Goal: Contribute content: Contribute content

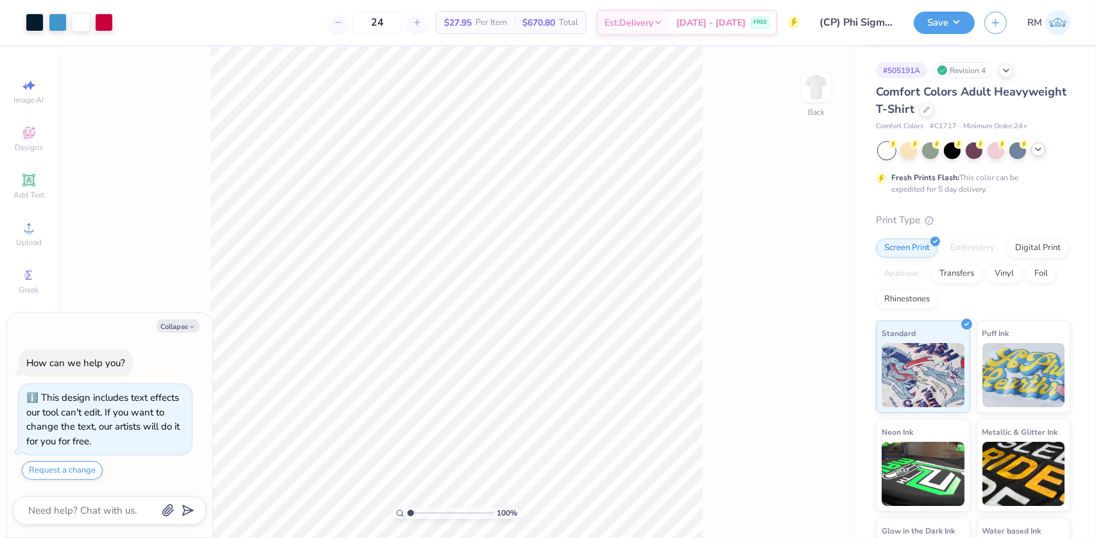
click at [1041, 151] on icon at bounding box center [1038, 149] width 10 height 10
type textarea "x"
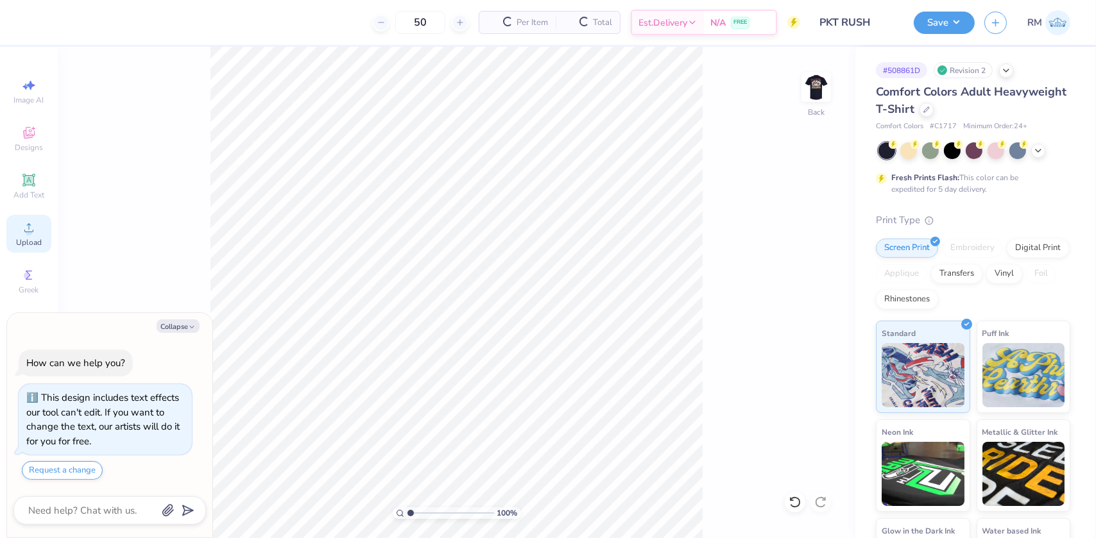
click at [32, 236] on div "Upload" at bounding box center [28, 234] width 45 height 38
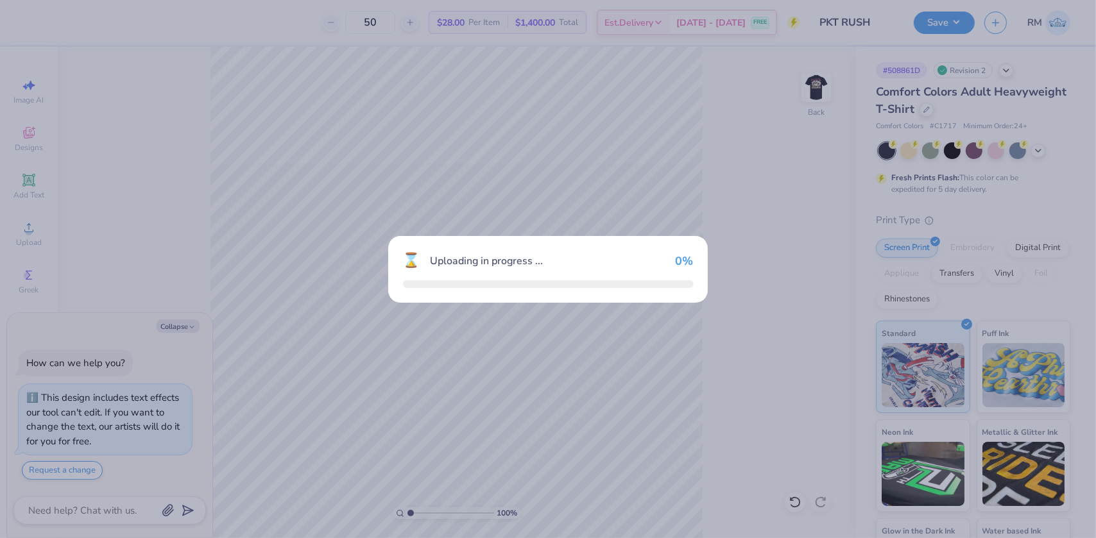
type textarea "x"
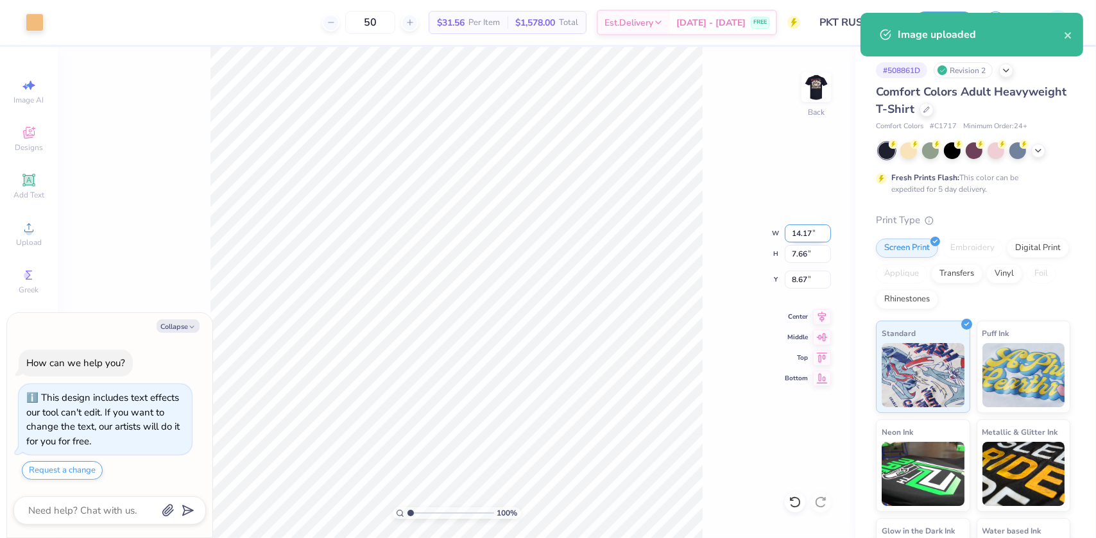
click at [797, 239] on input "14.17" at bounding box center [808, 234] width 46 height 18
type input "4"
type textarea "x"
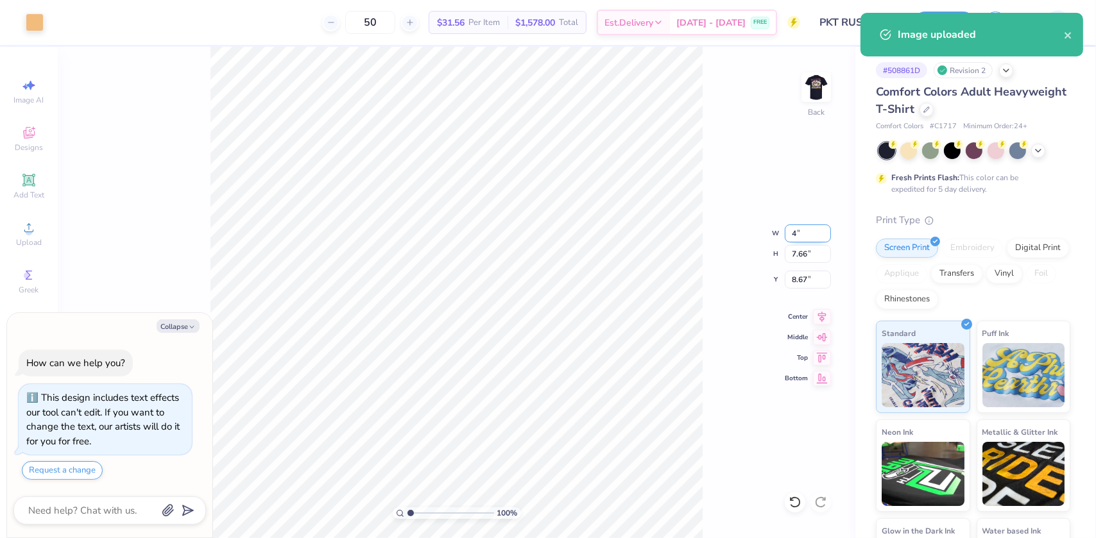
type input "4.00"
type input "2.16"
click at [802, 280] on input "11.42" at bounding box center [808, 280] width 46 height 18
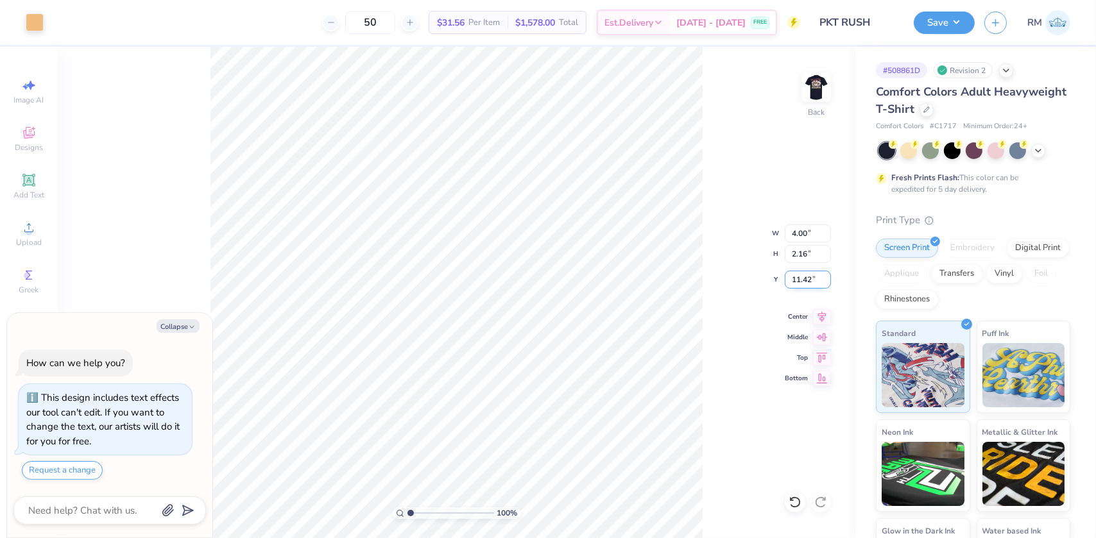
click at [802, 280] on input "11.42" at bounding box center [808, 280] width 46 height 18
type input "3"
type textarea "x"
type input "3.00"
click at [816, 80] on img at bounding box center [816, 87] width 51 height 51
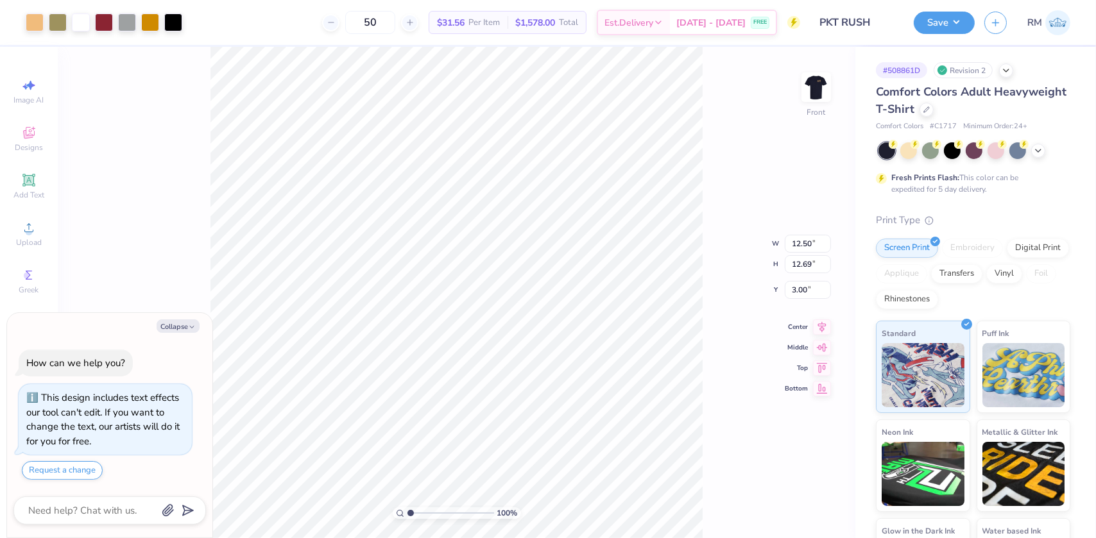
drag, startPoint x: 821, startPoint y: 323, endPoint x: 776, endPoint y: 325, distance: 44.4
click at [821, 323] on icon at bounding box center [822, 327] width 18 height 15
click at [810, 88] on img at bounding box center [816, 87] width 51 height 51
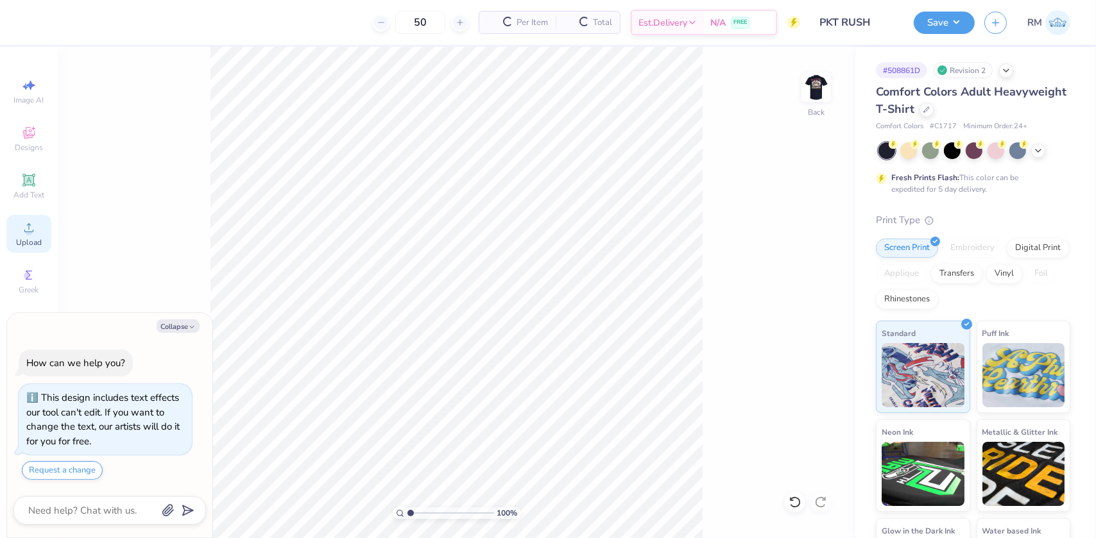
click at [26, 236] on div "Upload" at bounding box center [28, 234] width 45 height 38
type textarea "x"
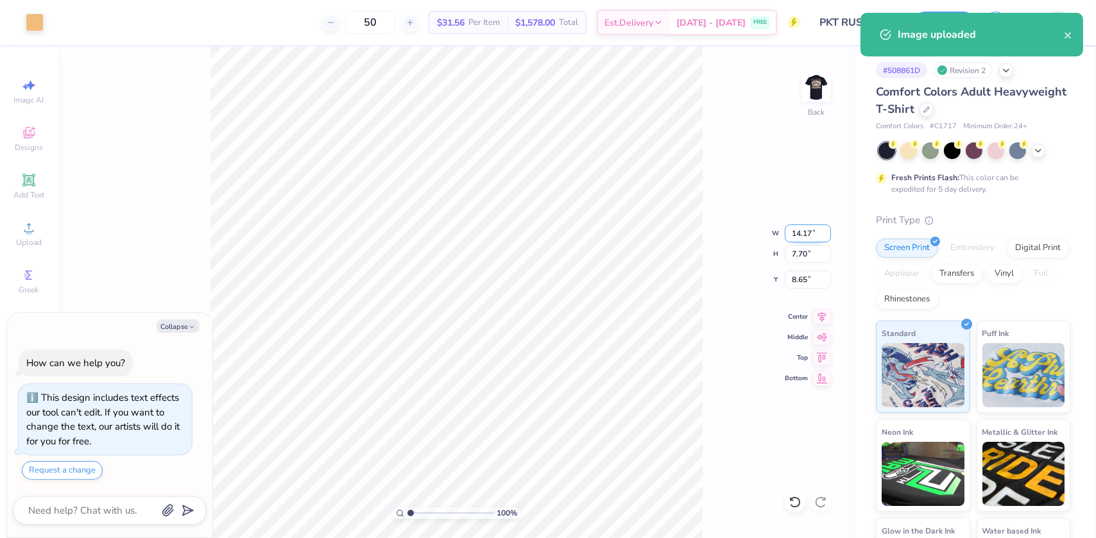
click at [804, 232] on input "14.17" at bounding box center [808, 234] width 46 height 18
type input "4.00"
type textarea "x"
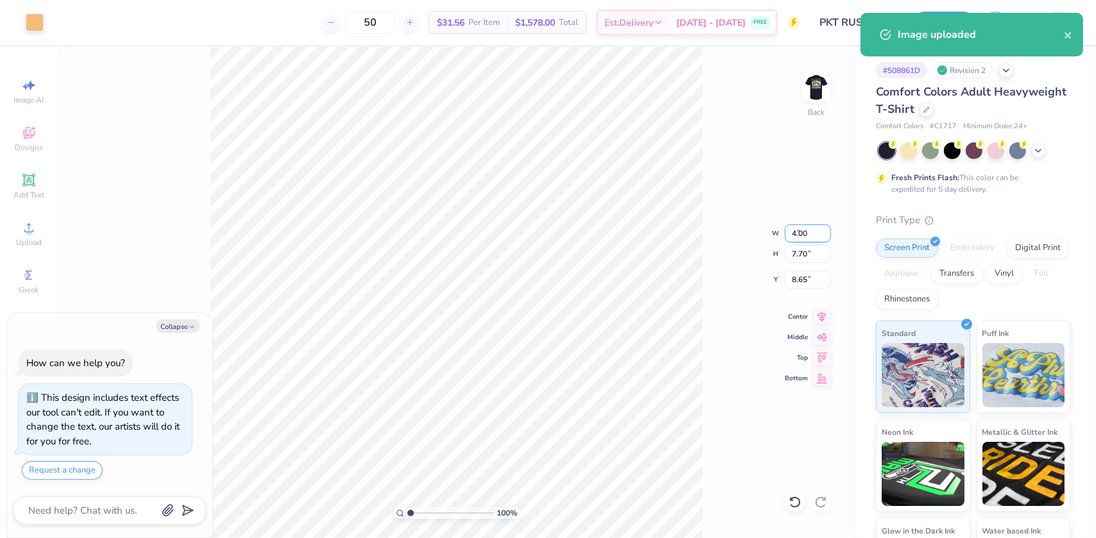
type input "2.17"
click at [802, 277] on input "11.41" at bounding box center [808, 280] width 46 height 18
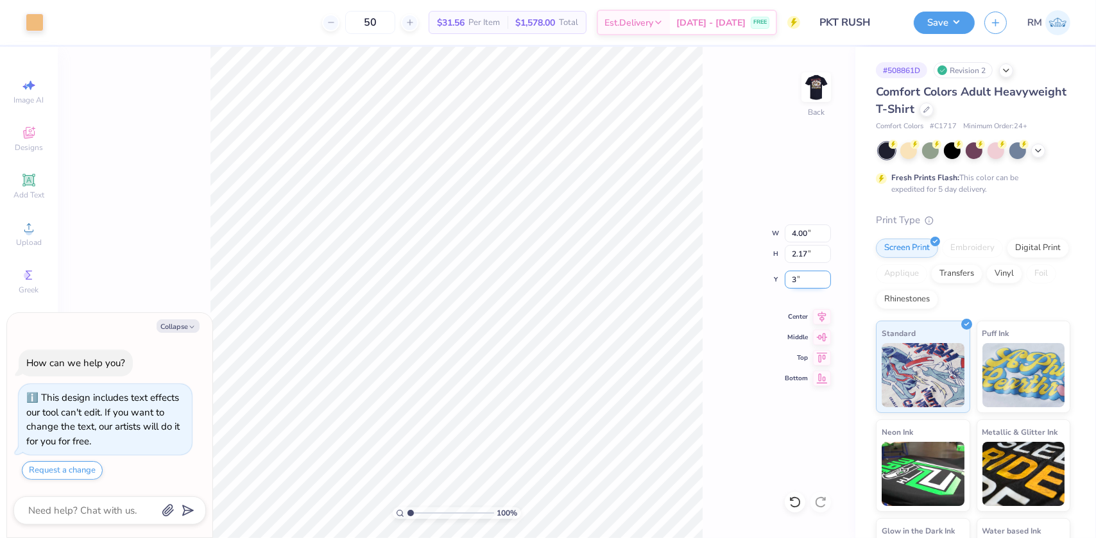
type input "3"
type textarea "x"
type input "3.00"
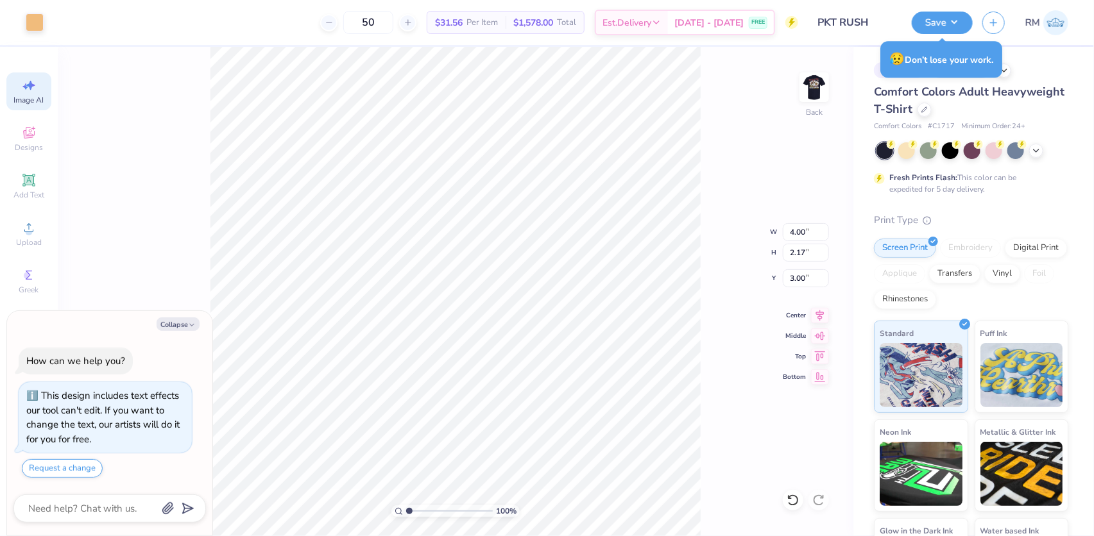
type textarea "x"
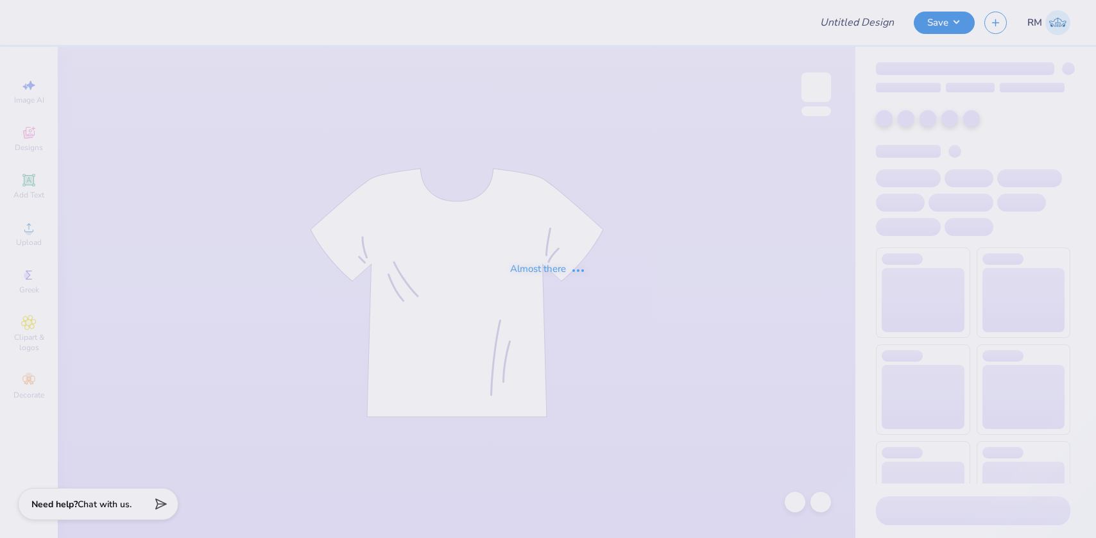
type input "B4B"
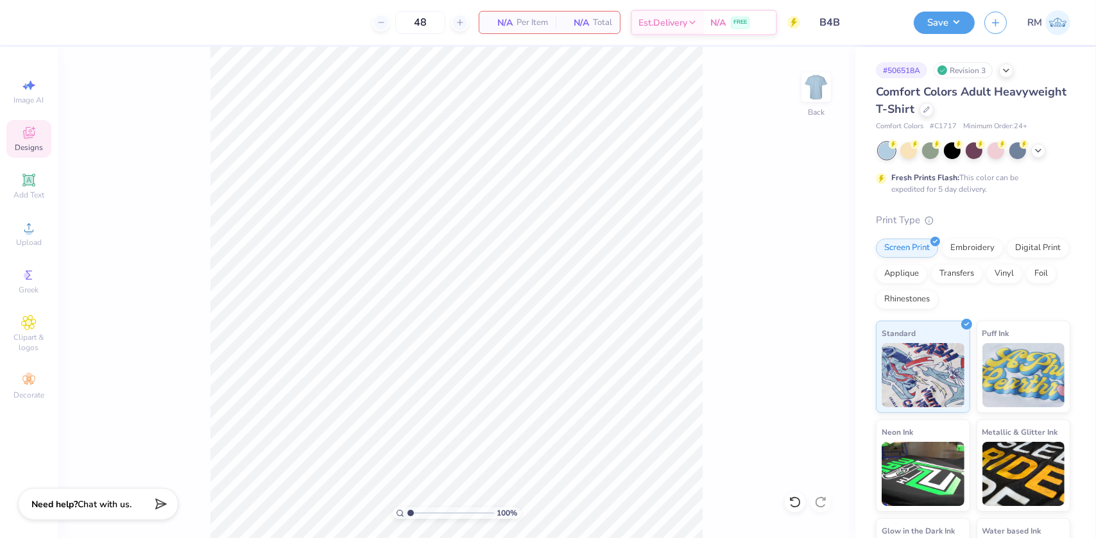
click at [40, 128] on div "Designs" at bounding box center [28, 139] width 45 height 38
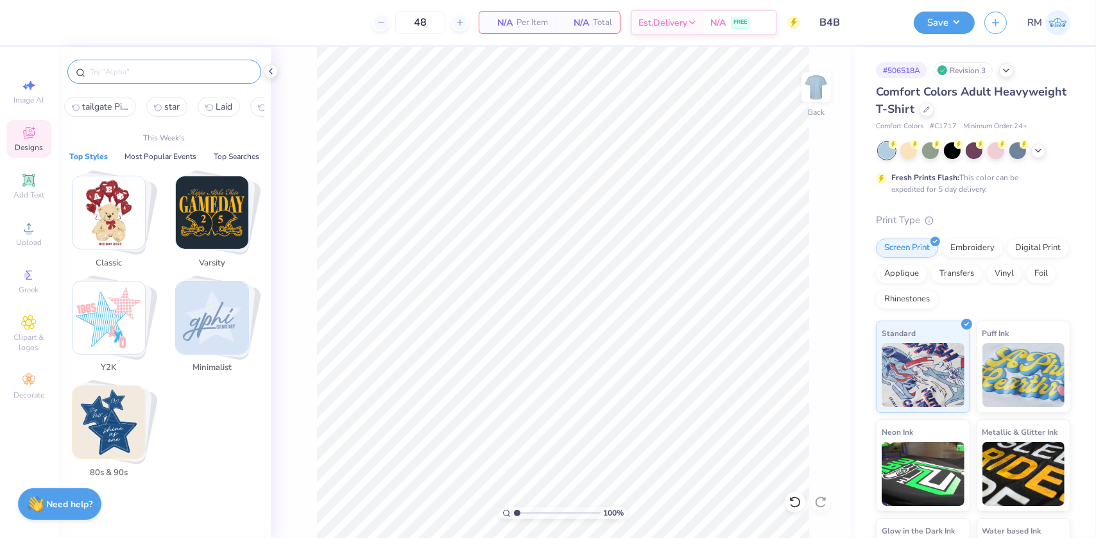
click at [144, 66] on input "text" at bounding box center [171, 71] width 164 height 13
paste input "Kappa Alpha Theta Hoops for Hope Heart-Shaped Basketball and Flowers in Orange …"
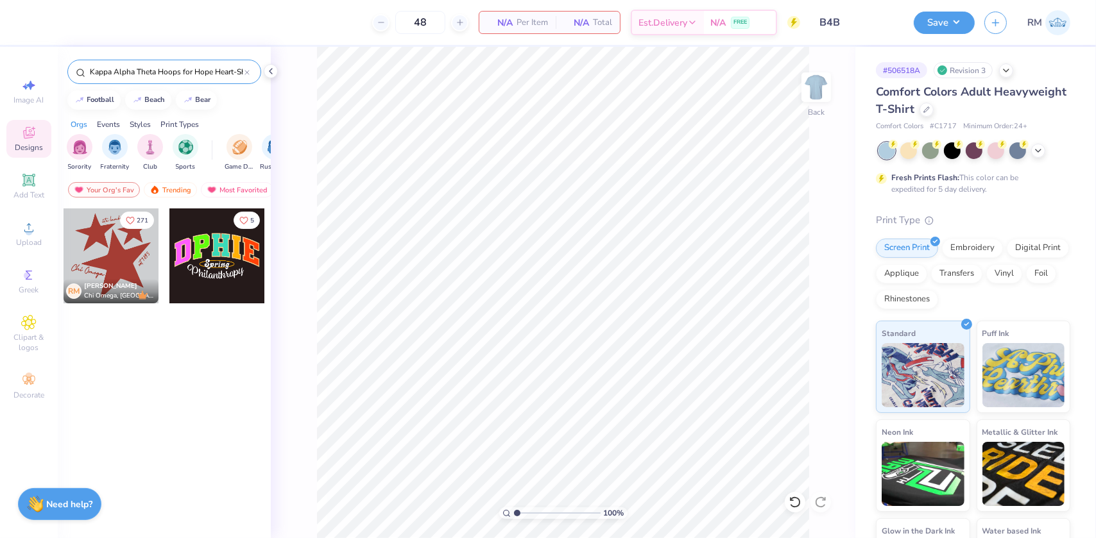
scroll to position [0, 240]
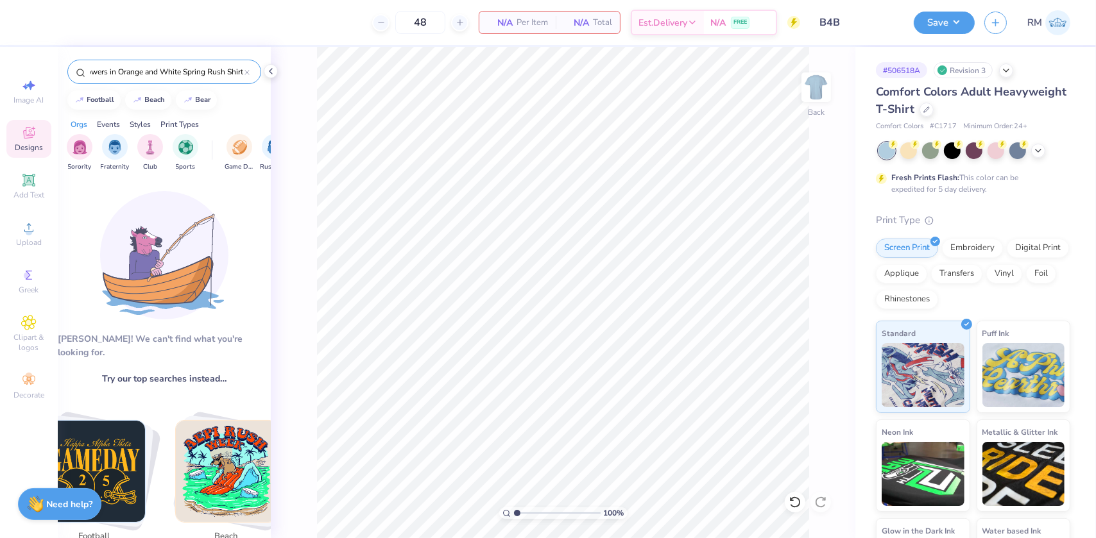
click at [120, 70] on input "Kappa Alpha Theta Hoops for Hope Heart-Shaped Basketball and Flowers in Orange …" at bounding box center [167, 71] width 156 height 13
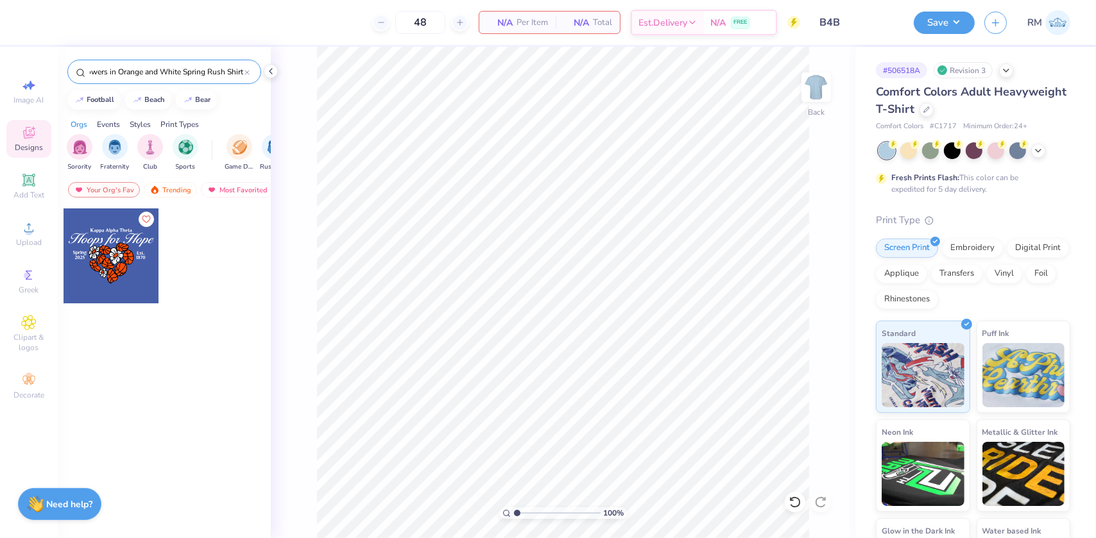
drag, startPoint x: 120, startPoint y: 70, endPoint x: 303, endPoint y: 72, distance: 182.9
click at [303, 72] on div "48 N/A Per Item N/A Total Est. Delivery N/A FREE Design Title B4B Save RM Image…" at bounding box center [548, 269] width 1096 height 538
type input "Kappa Alpha Theta Hoops for Hope Heart-Shaped Bask"
click at [102, 278] on div at bounding box center [111, 256] width 95 height 95
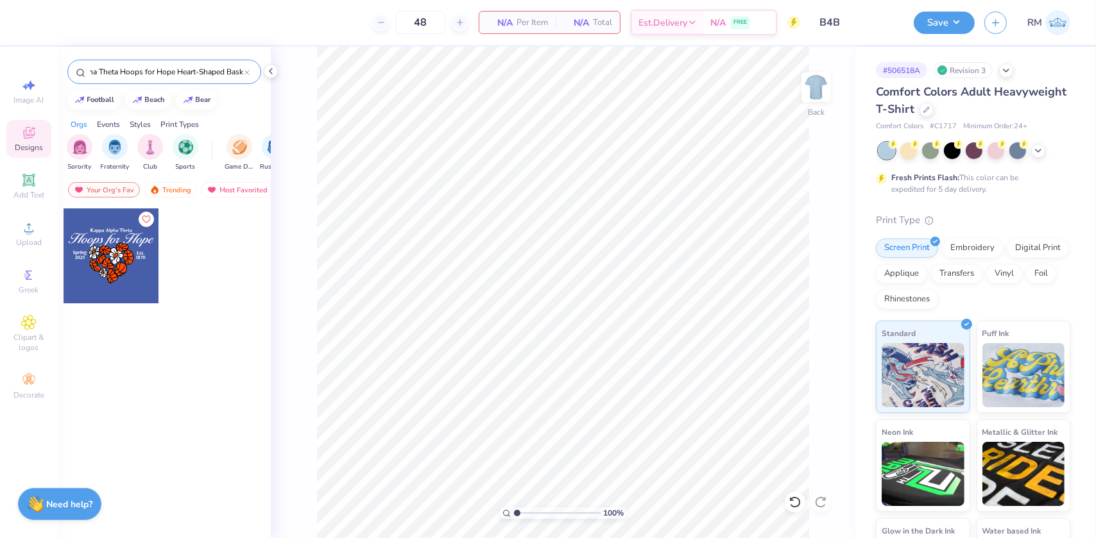
scroll to position [0, 0]
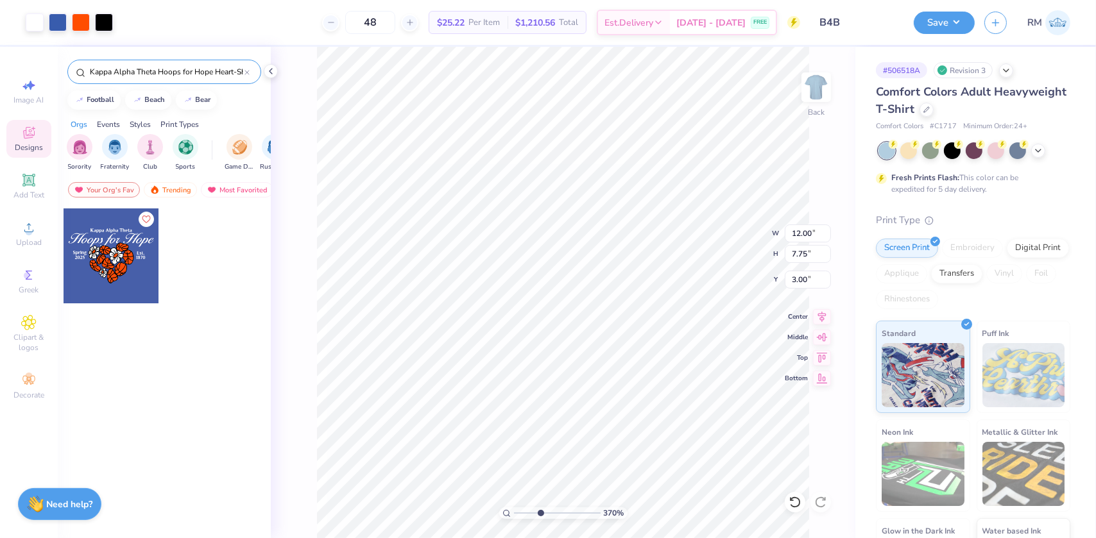
drag, startPoint x: 518, startPoint y: 511, endPoint x: 540, endPoint y: 513, distance: 21.9
type input "3.7"
click at [540, 513] on input "range" at bounding box center [557, 514] width 87 height 12
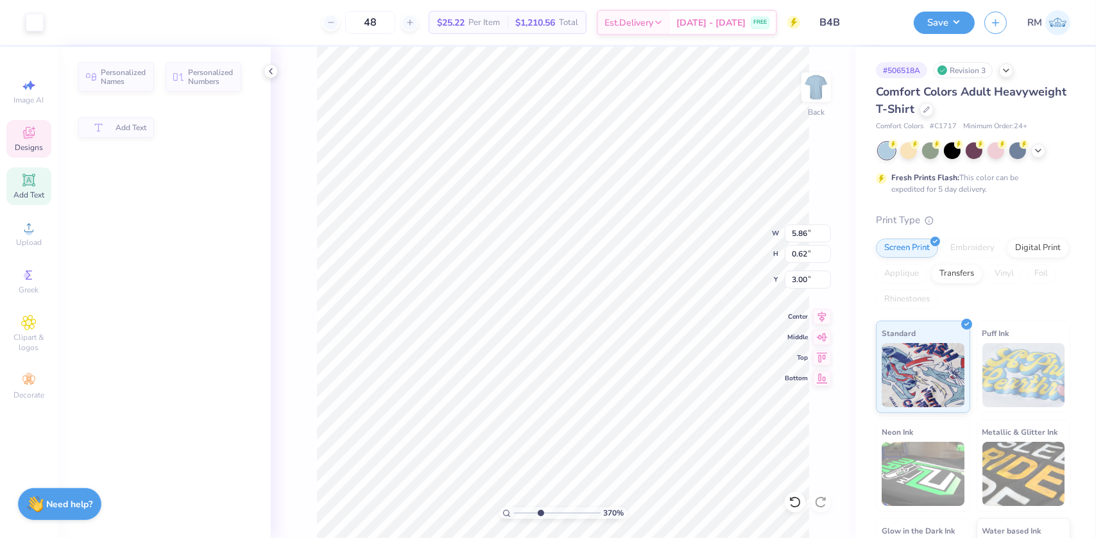
type input "5.86"
type input "0.62"
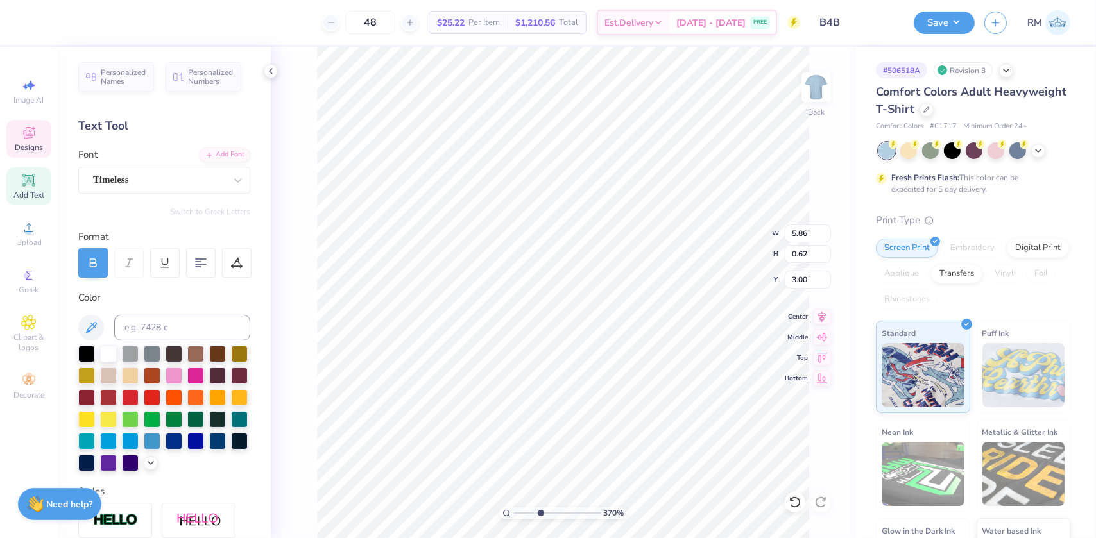
scroll to position [9, 1]
type textarea "Alpha Sigma Tau"
type input "1.67"
click at [522, 511] on input "range" at bounding box center [557, 514] width 87 height 12
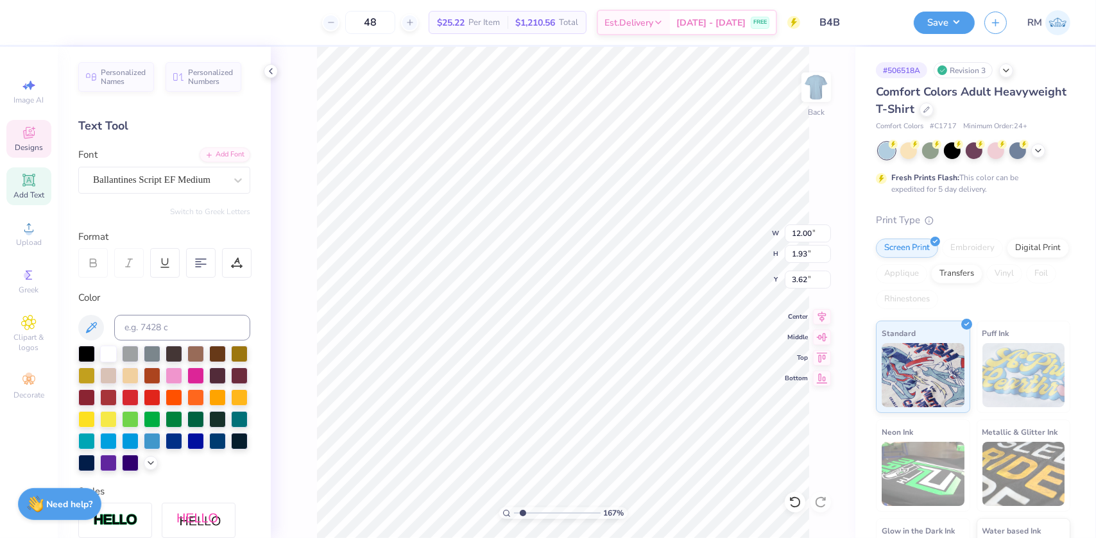
scroll to position [9, 3]
paste textarea "Ballin for Breakthrough"
type textarea "Ballin for Breakthrough"
type textarea "benefiting"
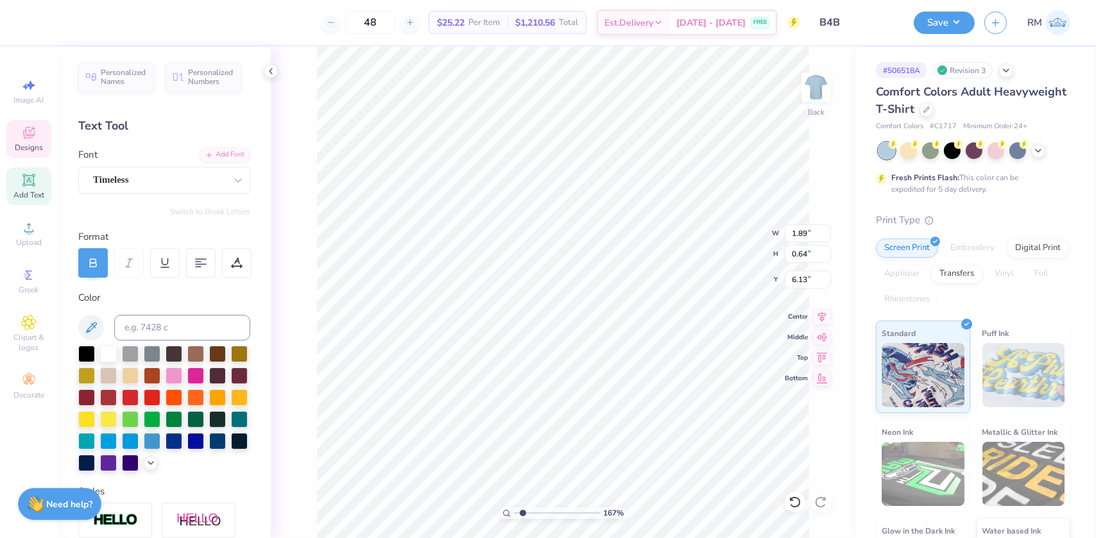
type textarea "Benefiting"
type input "1.05"
type input "0.47"
type input "6.21"
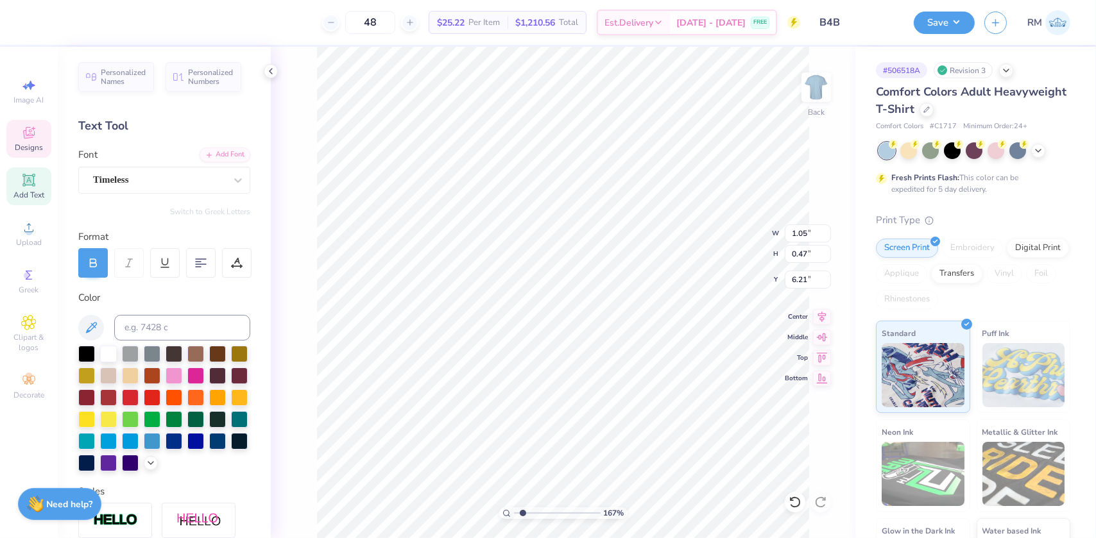
scroll to position [9, 1]
type textarea "TID"
type input "1"
click at [573, 181] on li "Duplicate" at bounding box center [595, 184] width 101 height 25
type input "3.99"
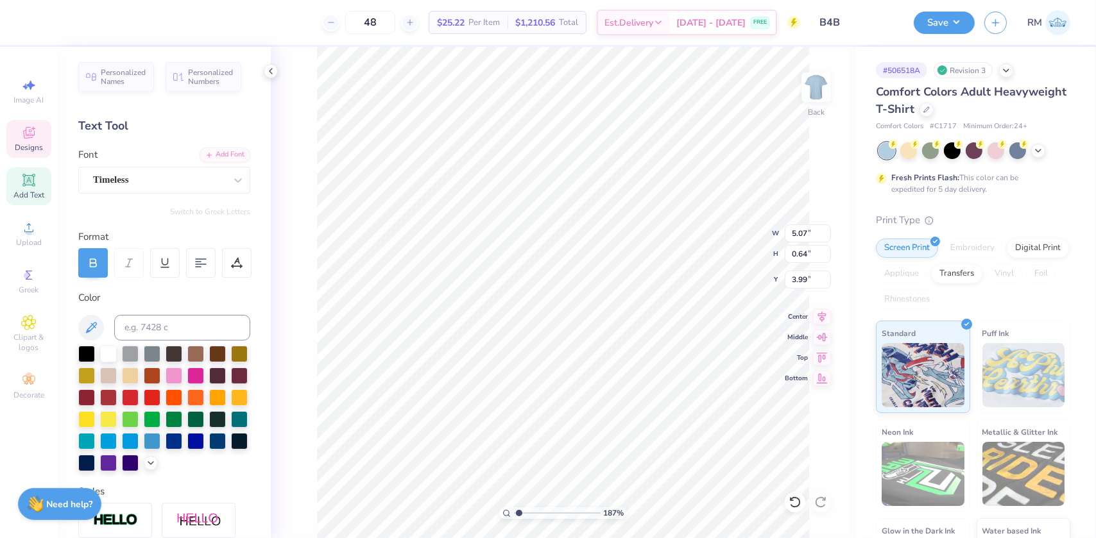
click at [517, 512] on input "range" at bounding box center [557, 514] width 87 height 12
type input "1"
type input "12.18"
paste textarea "Benefiting T1D"
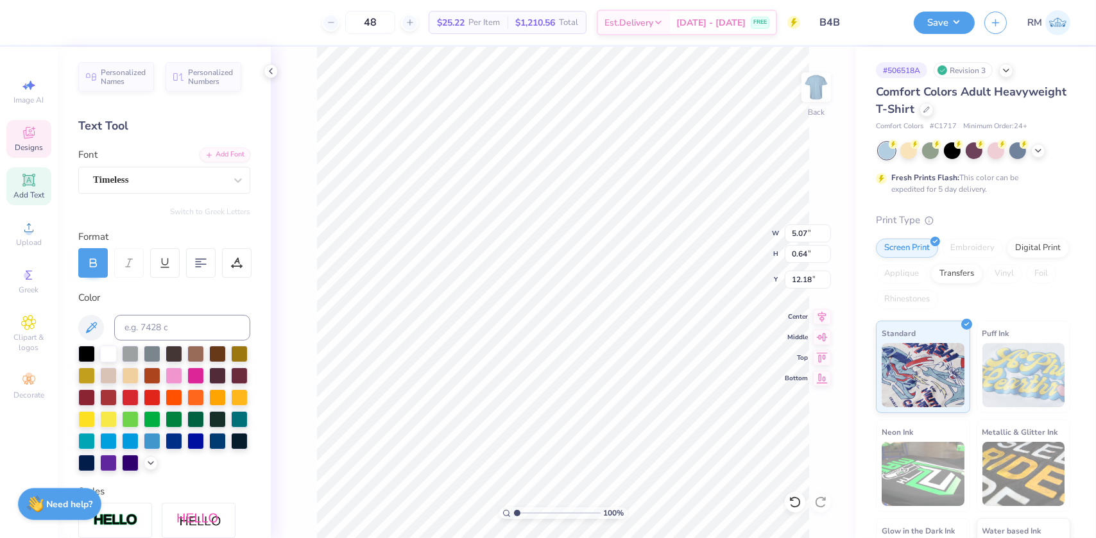
type textarea "Benefiting T1D"
type input "14.17"
type input "1.47"
type input "3.85"
click at [797, 227] on input "14.17" at bounding box center [808, 234] width 46 height 18
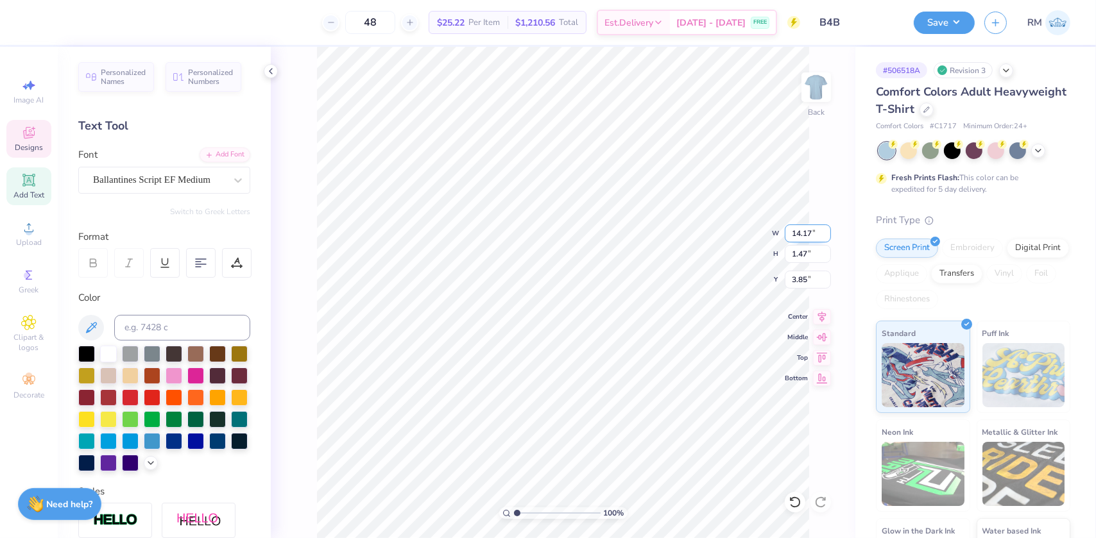
click at [797, 227] on input "14.17" at bounding box center [808, 234] width 46 height 18
type input "12.00"
type input "1.25"
type input "3.77"
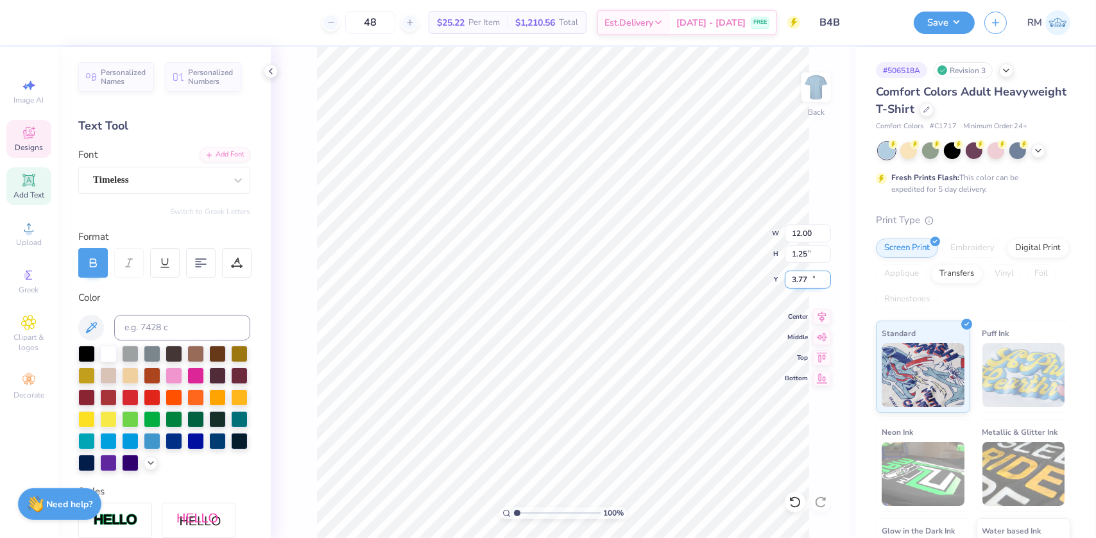
type input "4.43"
type input "0.65"
type input "11.27"
type input "7.35"
type input "1.08"
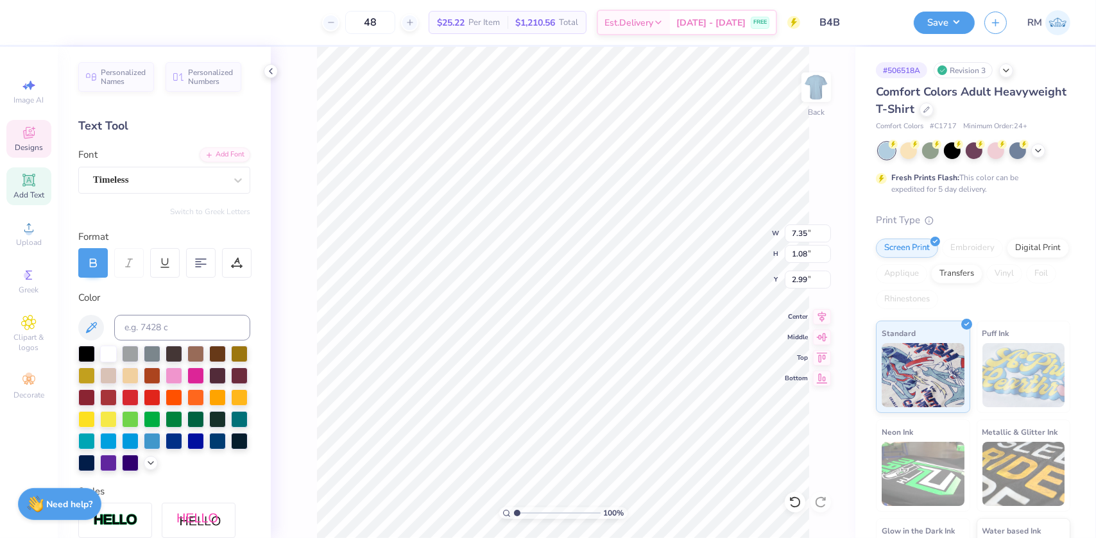
type input "5.07"
type input "0.64"
type input "2.99"
click at [799, 231] on input "5.07" at bounding box center [808, 234] width 46 height 18
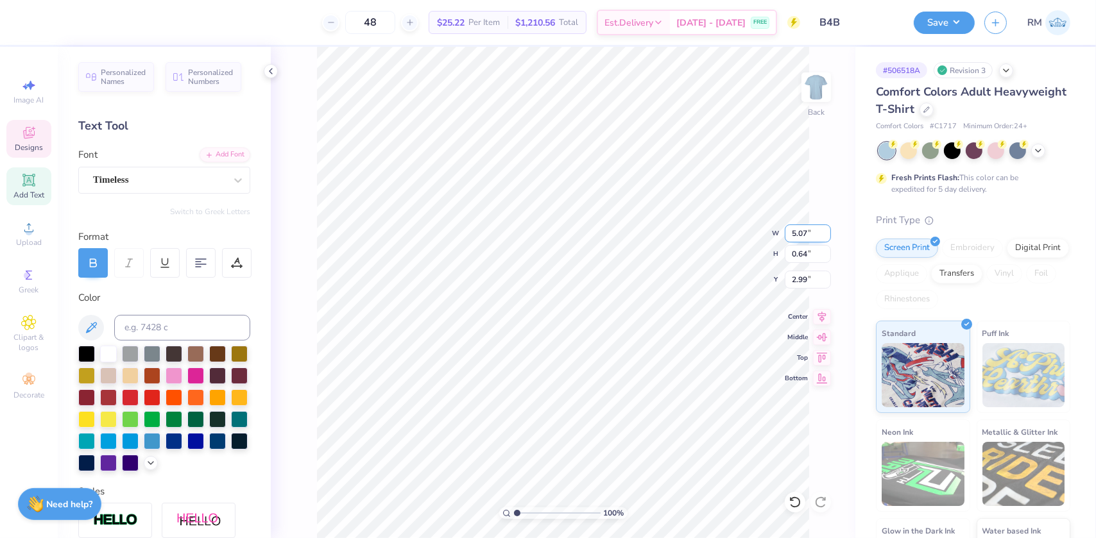
click at [799, 231] on input "5.07" at bounding box center [808, 234] width 46 height 18
type input "6.00"
type input "0.76"
type input "2.93"
type input "5.27"
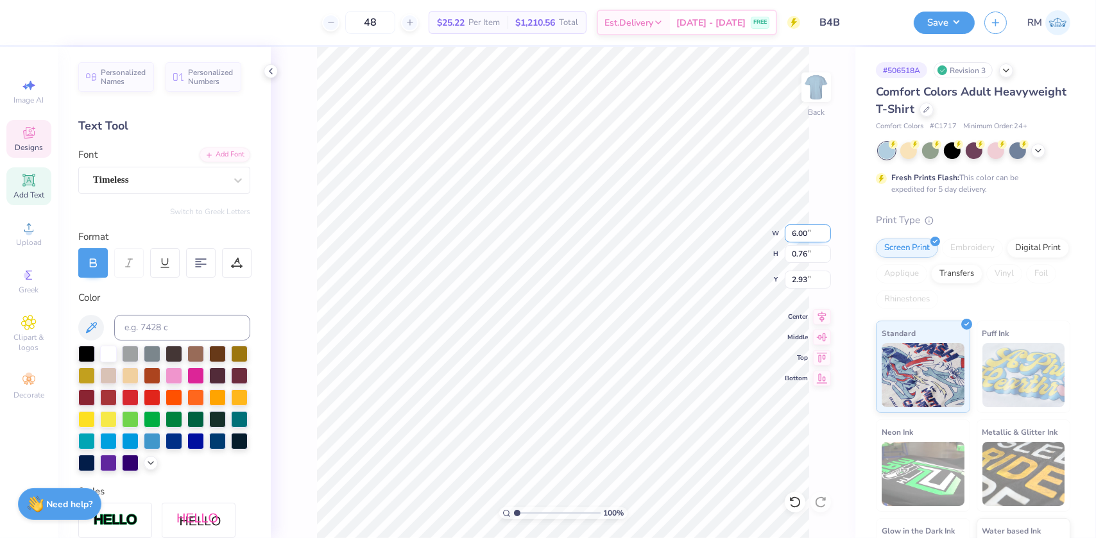
type input "0.77"
type input "11.27"
click at [799, 233] on input "5.27" at bounding box center [808, 234] width 46 height 18
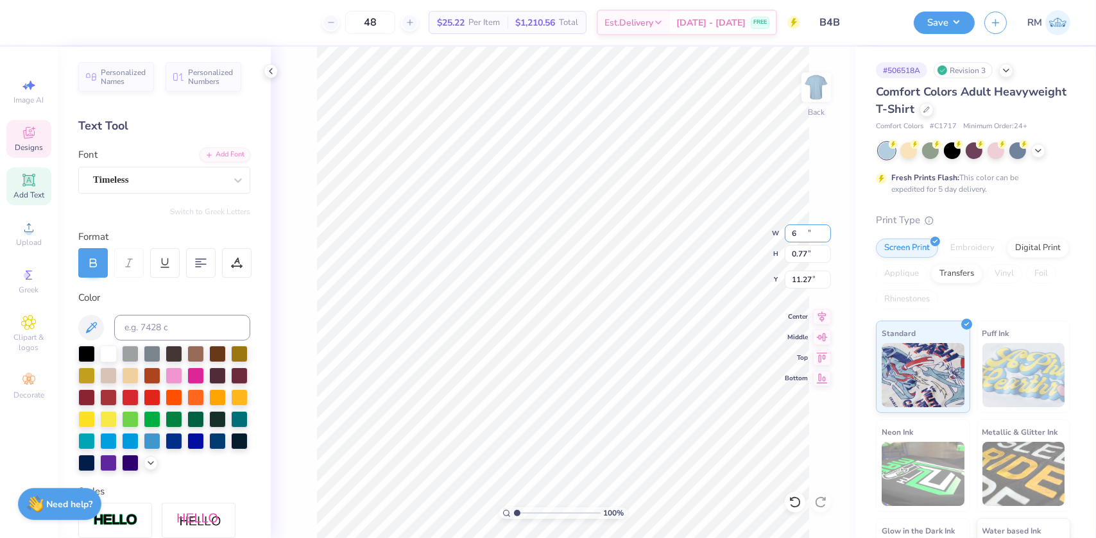
type input "6.00"
type input "0.88"
type input "11.22"
click at [821, 315] on icon at bounding box center [822, 314] width 8 height 11
type input "0.76"
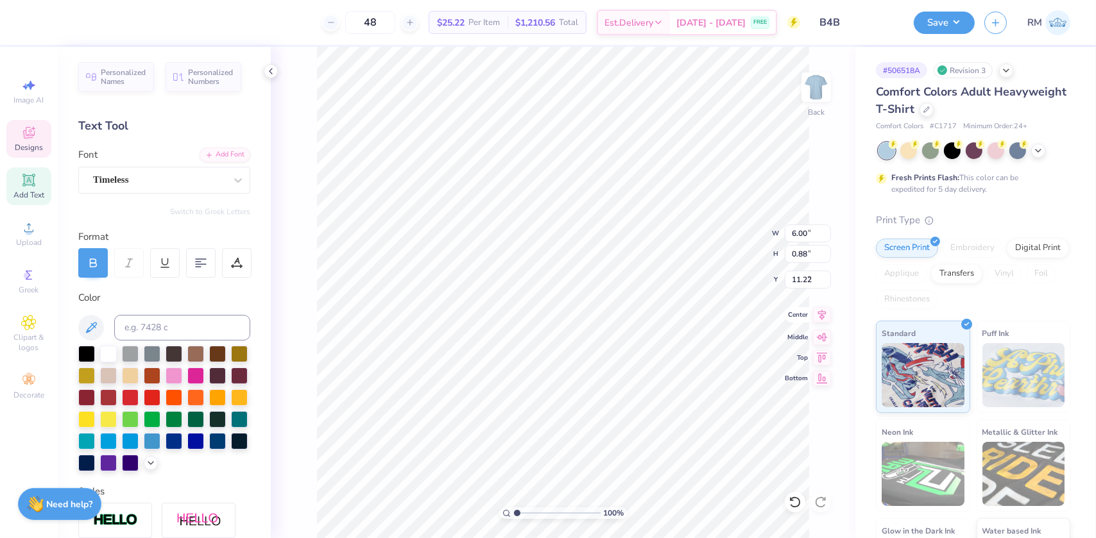
type input "2.93"
drag, startPoint x: 819, startPoint y: 309, endPoint x: 801, endPoint y: 254, distance: 57.4
click at [820, 309] on icon at bounding box center [822, 316] width 18 height 15
click at [800, 254] on input "0.76" at bounding box center [808, 254] width 46 height 18
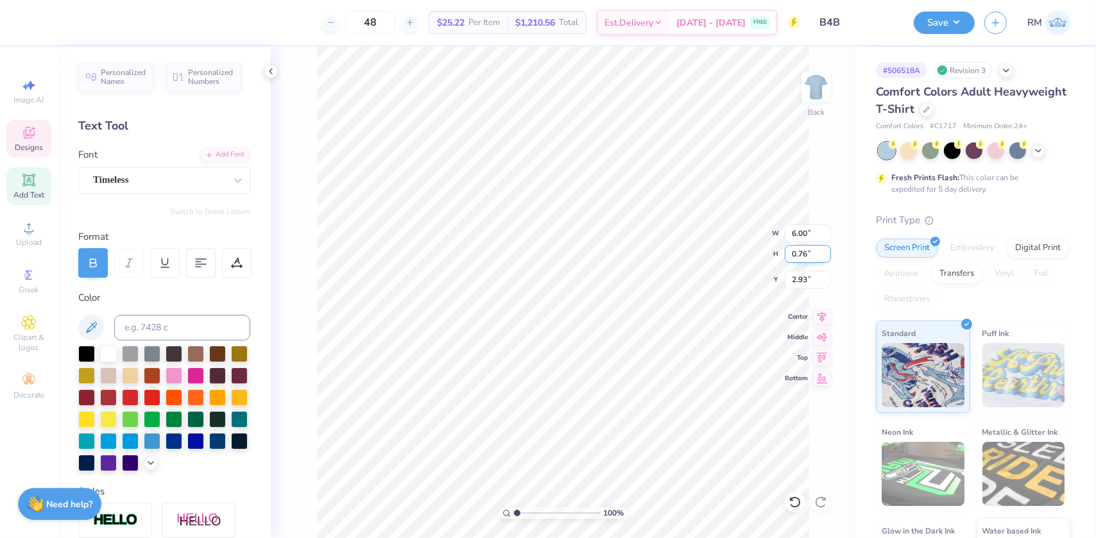
click at [800, 254] on input "0.76" at bounding box center [808, 254] width 46 height 18
type input "0.88"
type input "11.22"
click at [798, 255] on input "0.88" at bounding box center [808, 254] width 46 height 18
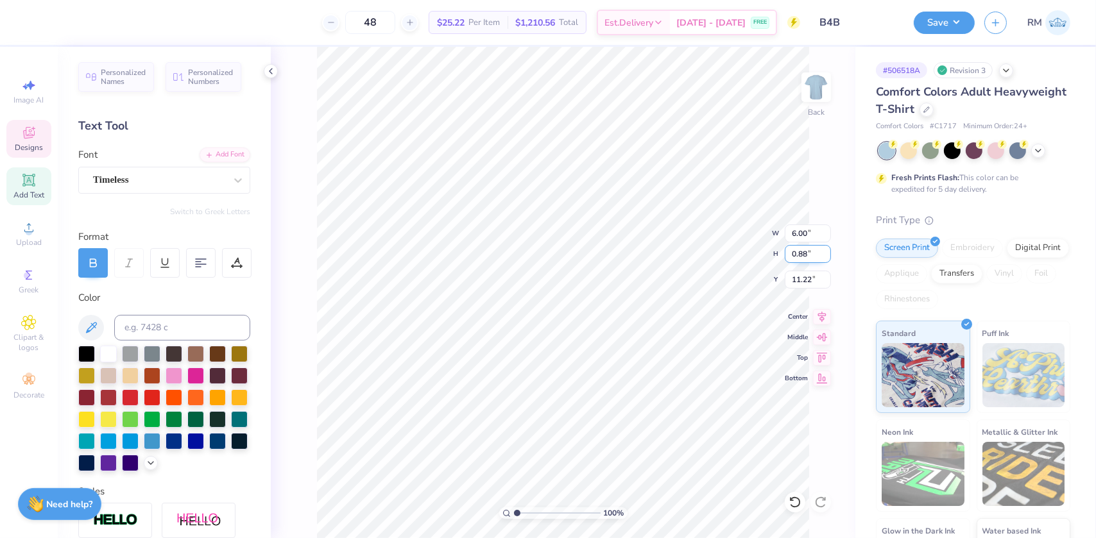
click at [798, 255] on input "0.88" at bounding box center [808, 254] width 46 height 18
paste input "76"
type input "0.76"
type input "5.18"
type input "11.28"
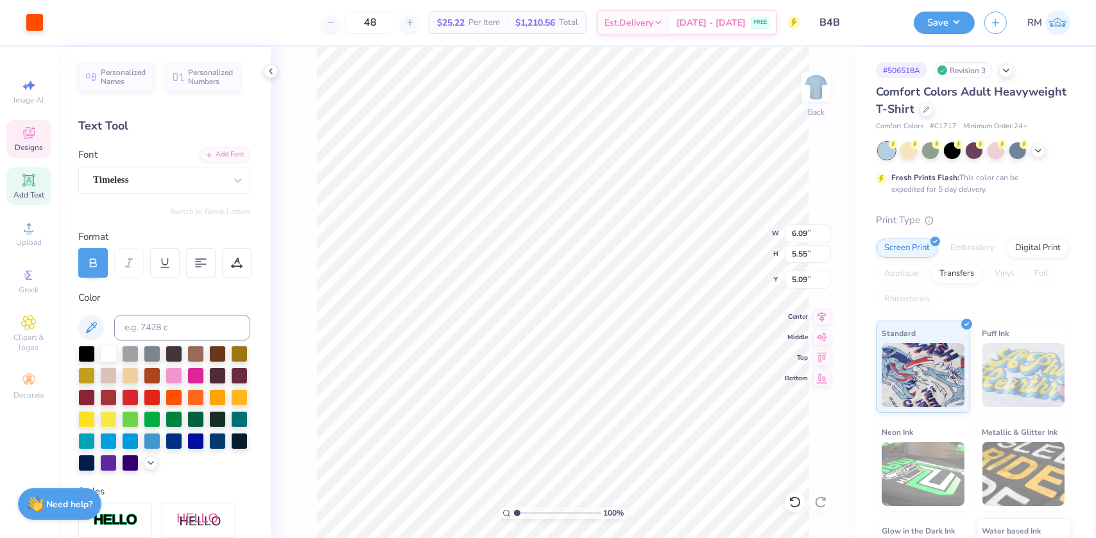
type input "6.09"
type input "5.55"
click at [794, 506] on icon at bounding box center [795, 502] width 13 height 13
type input "5.09"
drag, startPoint x: 516, startPoint y: 509, endPoint x: 531, endPoint y: 511, distance: 14.9
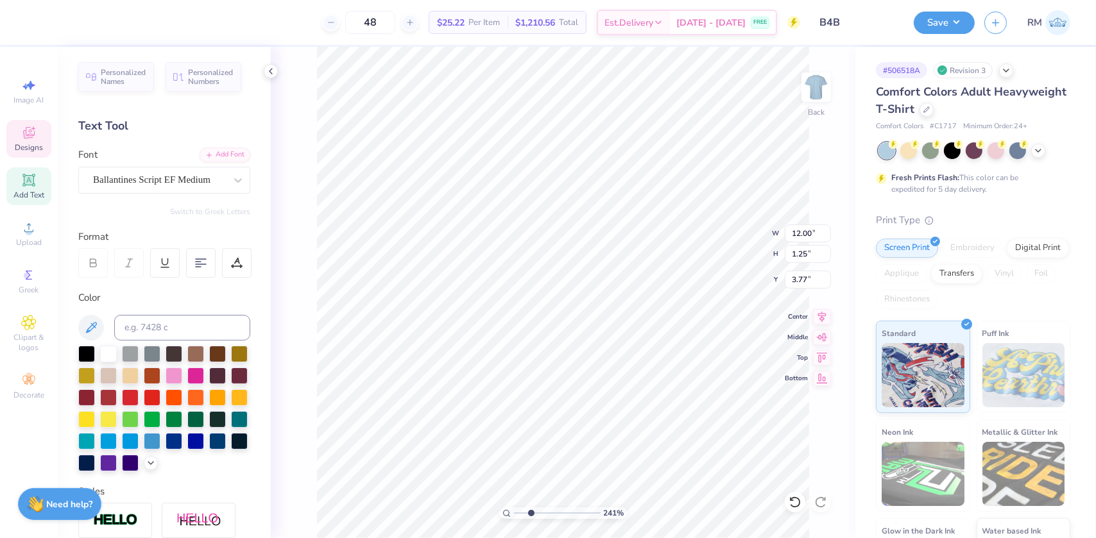
type input "2.62"
click at [531, 511] on input "range" at bounding box center [557, 514] width 87 height 12
type input "5.18"
type input "0.76"
type input "11.21"
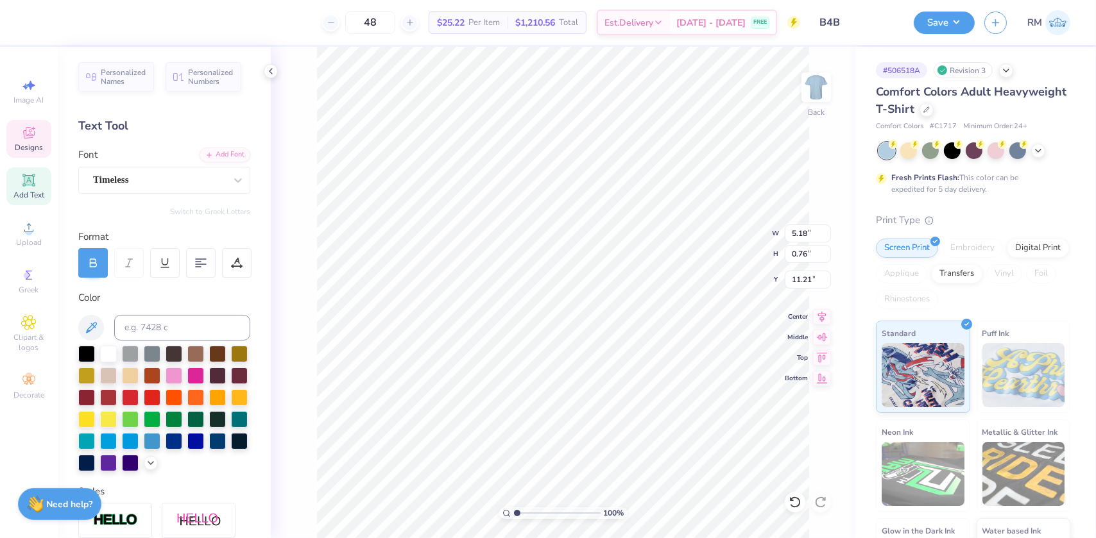
drag, startPoint x: 524, startPoint y: 514, endPoint x: 513, endPoint y: 513, distance: 10.9
type input "1"
click at [514, 513] on input "range" at bounding box center [557, 514] width 87 height 12
click at [599, 390] on li "Group" at bounding box center [614, 398] width 101 height 25
click at [793, 279] on input "2.93" at bounding box center [808, 280] width 46 height 18
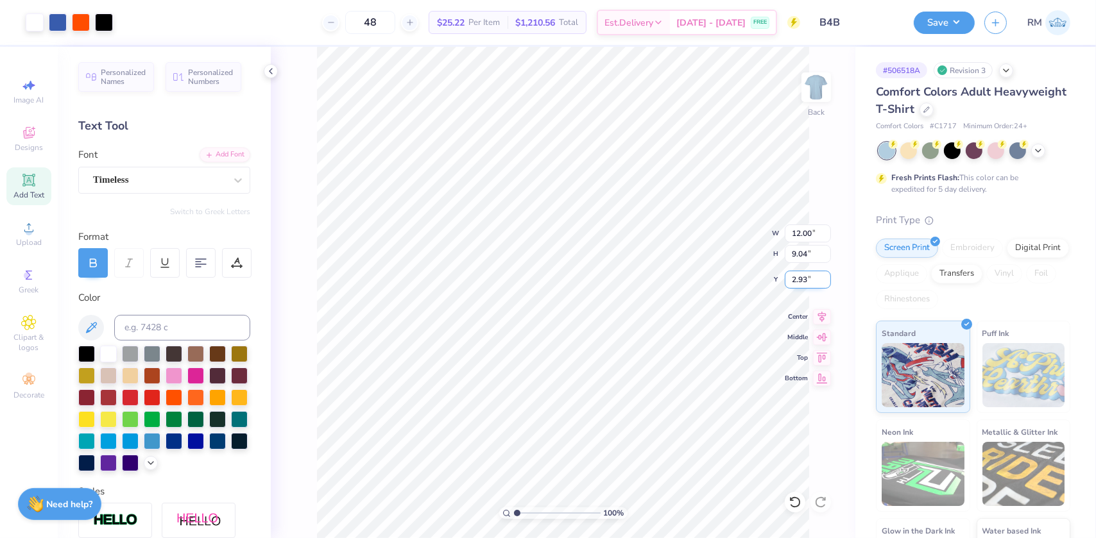
click at [793, 279] on input "2.93" at bounding box center [808, 280] width 46 height 18
type input "3.00"
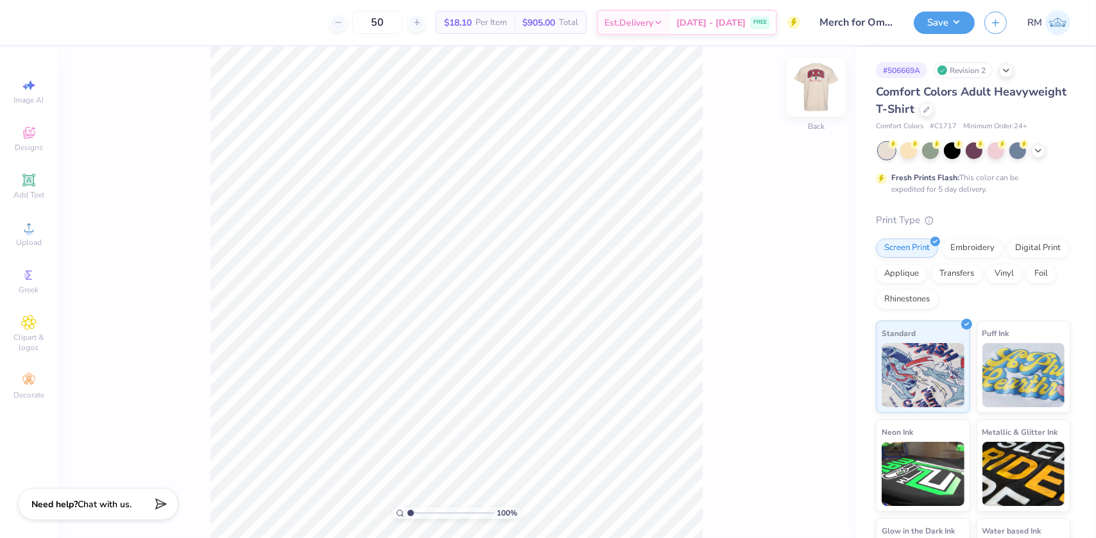
click at [806, 91] on img at bounding box center [816, 87] width 51 height 51
click at [821, 91] on img at bounding box center [816, 87] width 51 height 51
click at [804, 89] on img at bounding box center [816, 87] width 51 height 51
click at [809, 92] on img at bounding box center [816, 87] width 51 height 51
click at [17, 232] on div "Upload" at bounding box center [28, 234] width 45 height 38
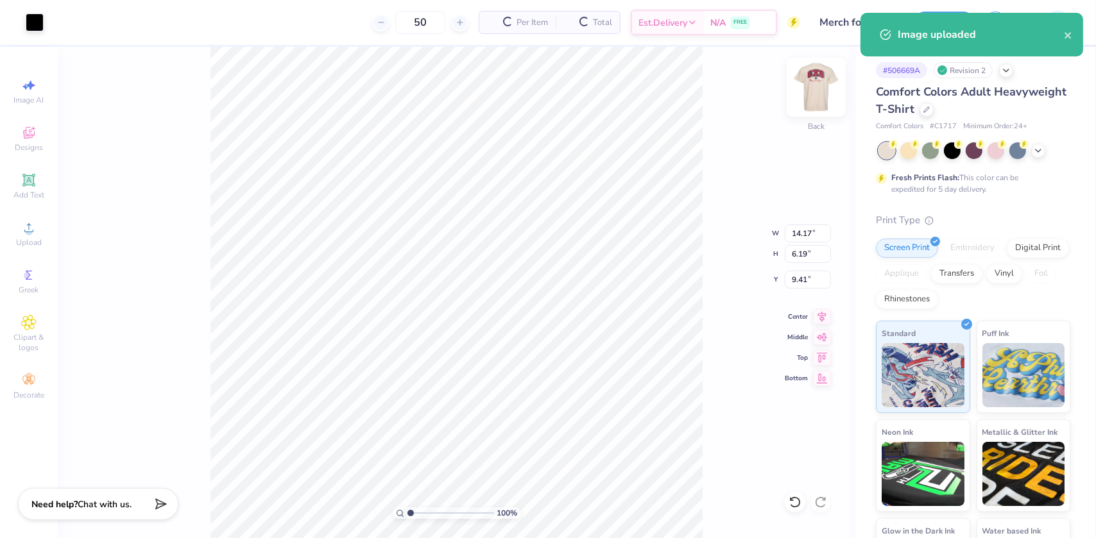
click at [815, 85] on img at bounding box center [816, 87] width 51 height 51
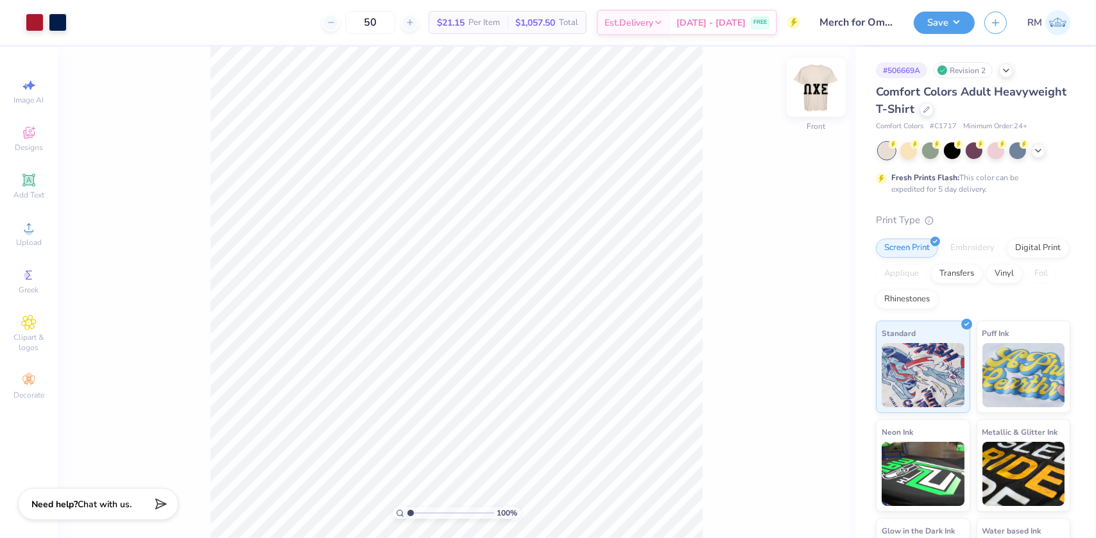
click at [817, 83] on img at bounding box center [816, 87] width 51 height 51
click at [37, 24] on div at bounding box center [35, 21] width 18 height 18
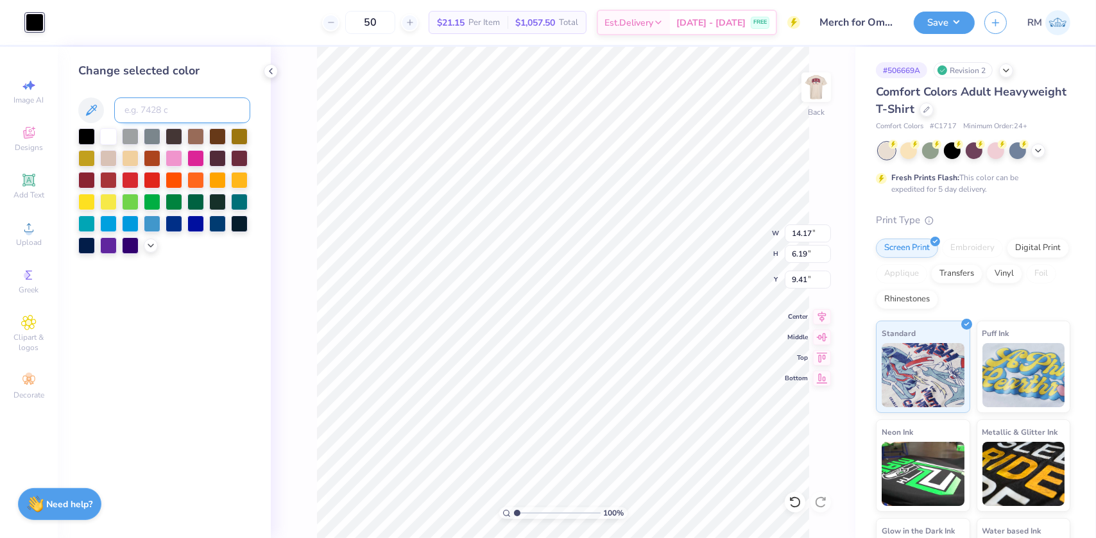
click at [136, 114] on input at bounding box center [182, 111] width 136 height 26
type input "187"
click at [796, 237] on input "14.17" at bounding box center [808, 234] width 46 height 18
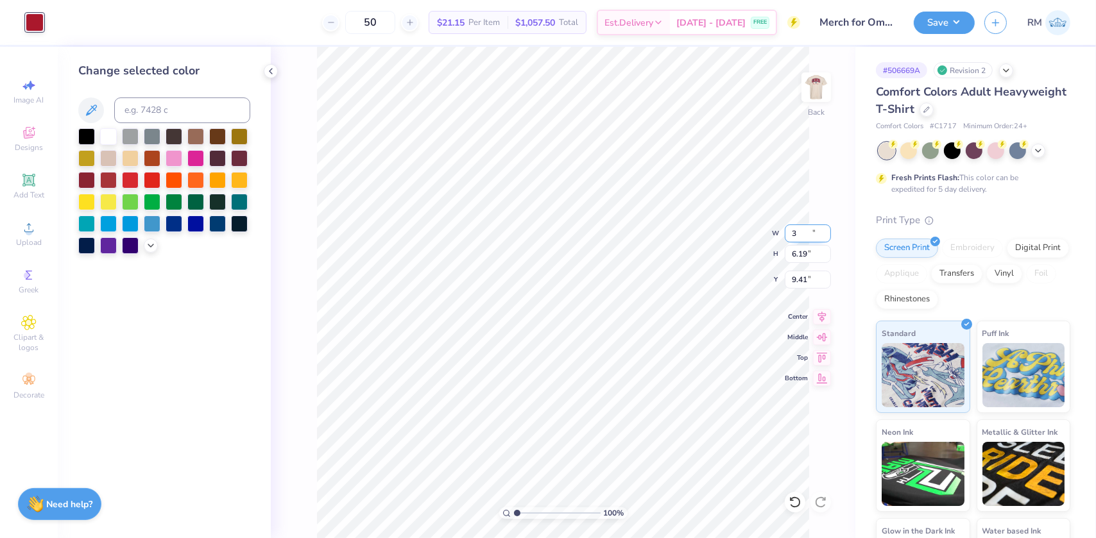
type input "3.00"
type input "1.31"
type input "11.85"
click at [796, 237] on input "3.00" at bounding box center [808, 234] width 46 height 18
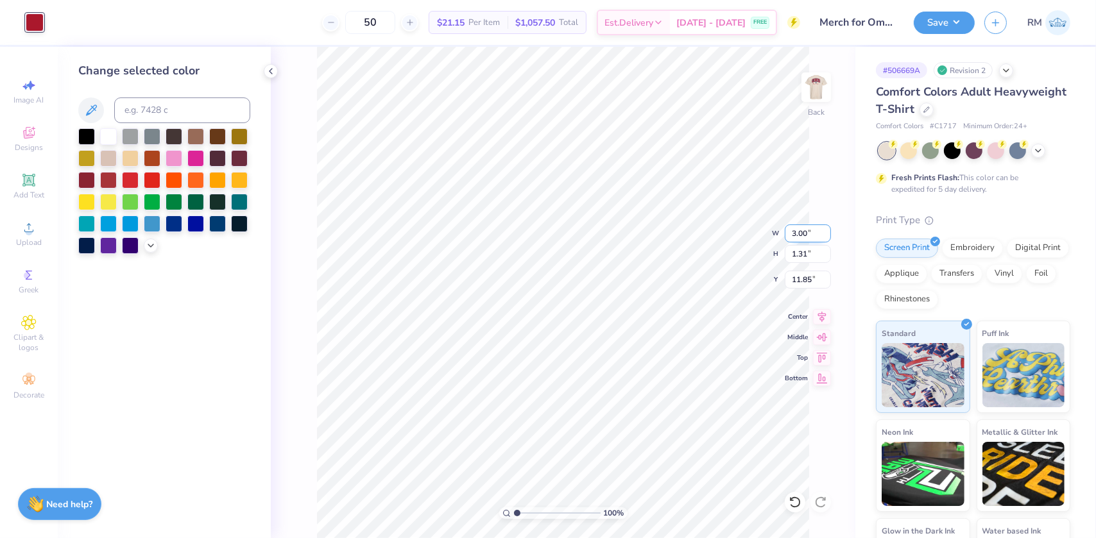
click at [796, 237] on input "3.00" at bounding box center [808, 234] width 46 height 18
type input "3.50"
type input "1.53"
click at [812, 280] on input "11.74" at bounding box center [808, 280] width 46 height 18
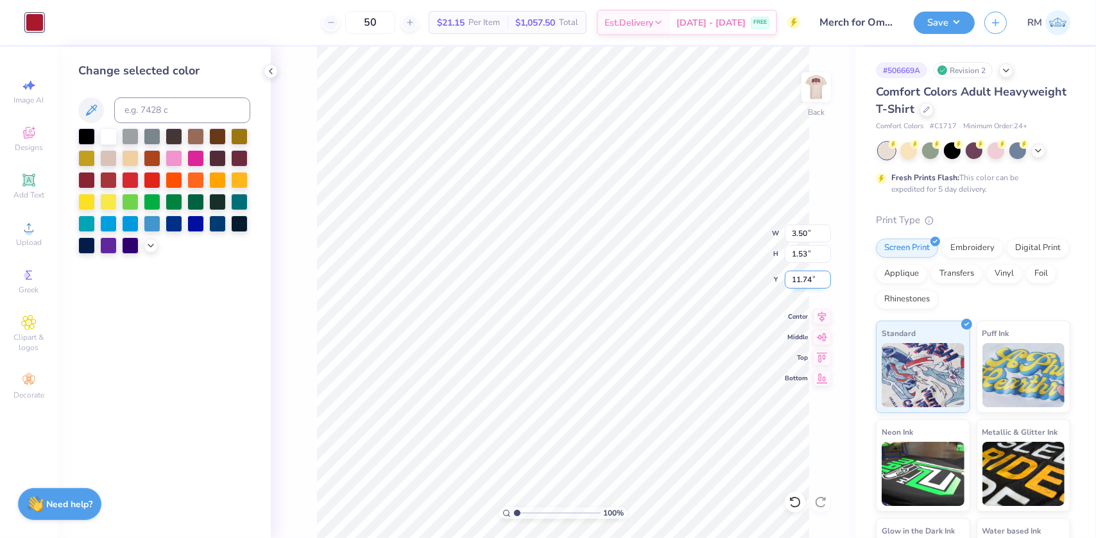
click at [812, 280] on input "11.74" at bounding box center [808, 280] width 46 height 18
click at [796, 284] on input "11.74" at bounding box center [808, 280] width 46 height 18
type input "3.00"
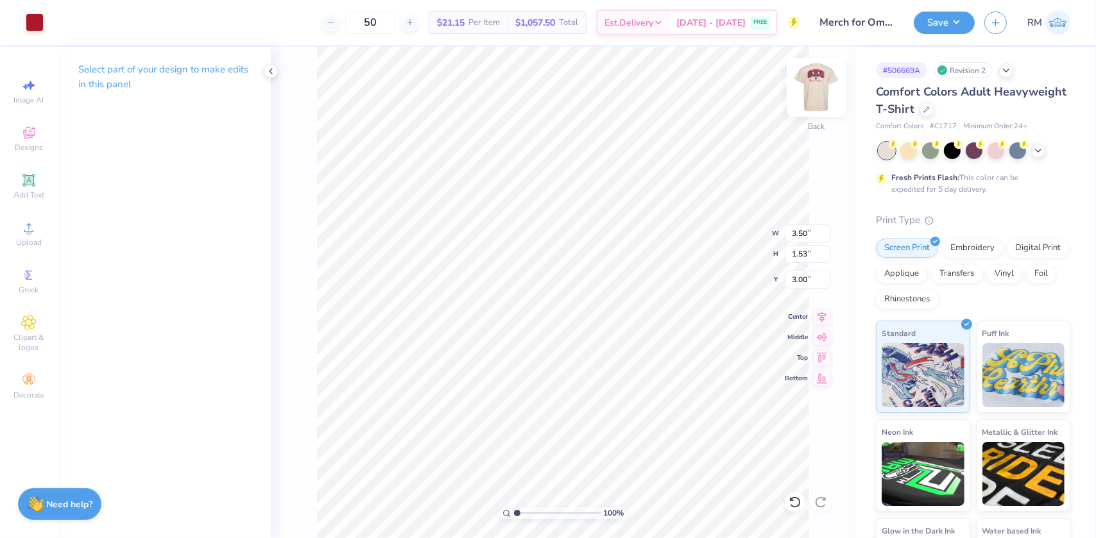
click at [816, 97] on img at bounding box center [816, 87] width 51 height 51
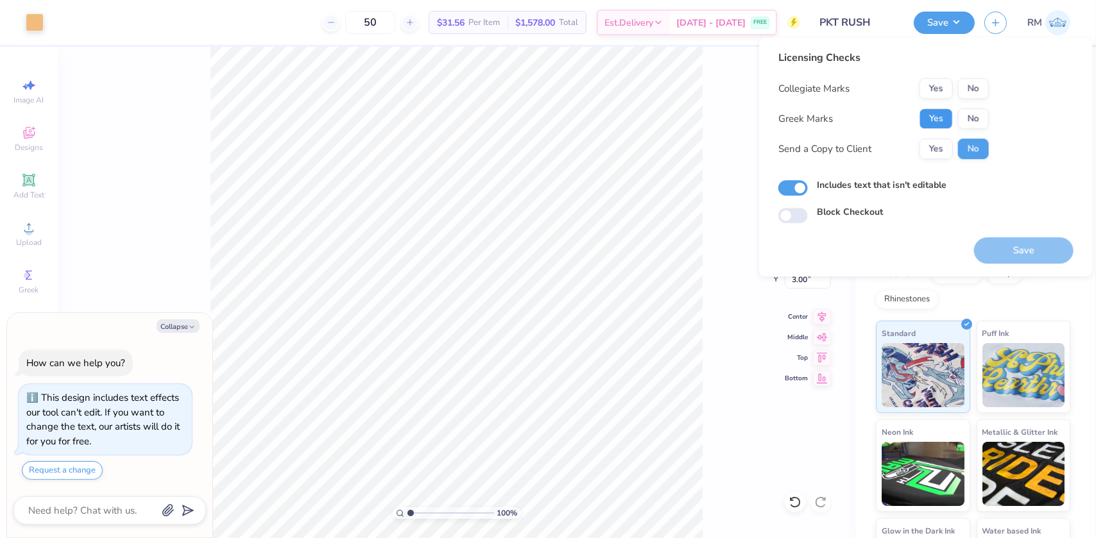
click at [943, 110] on button "Yes" at bounding box center [936, 118] width 33 height 21
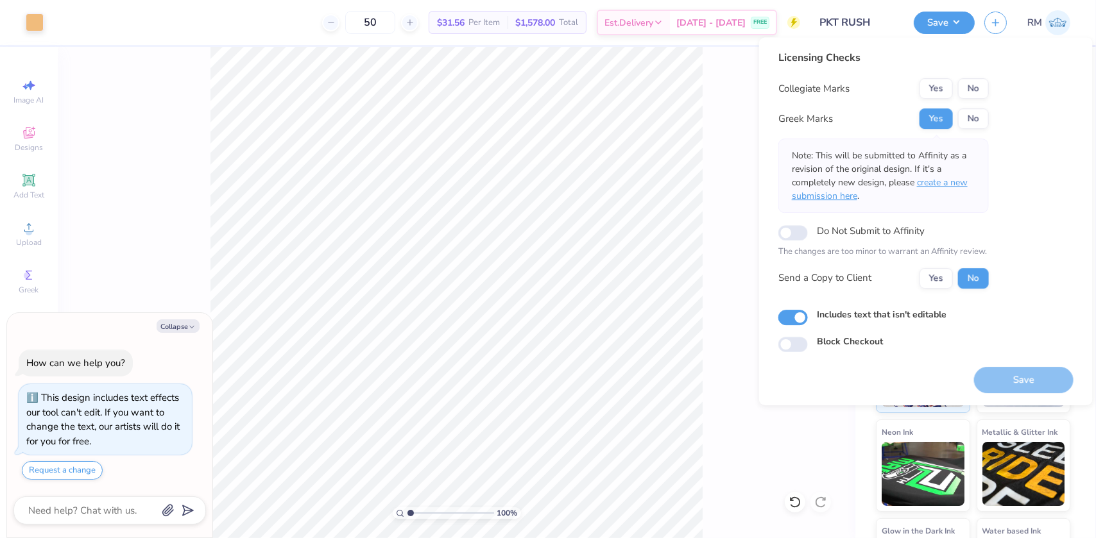
click at [947, 185] on span "create a new submission here" at bounding box center [880, 189] width 176 height 26
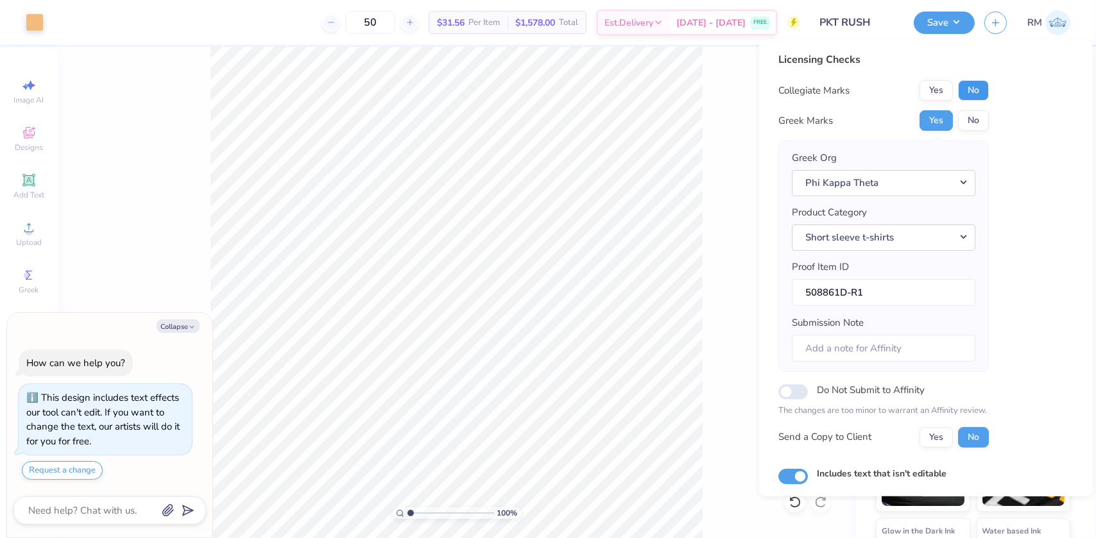
click at [968, 94] on button "No" at bounding box center [973, 90] width 31 height 21
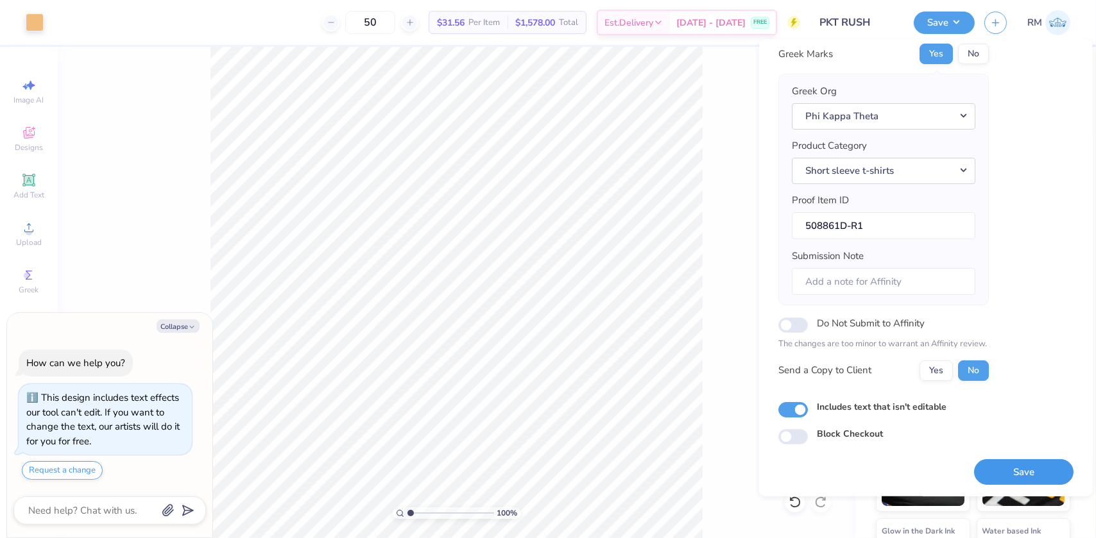
click at [1017, 472] on button "Save" at bounding box center [1023, 472] width 99 height 26
type textarea "x"
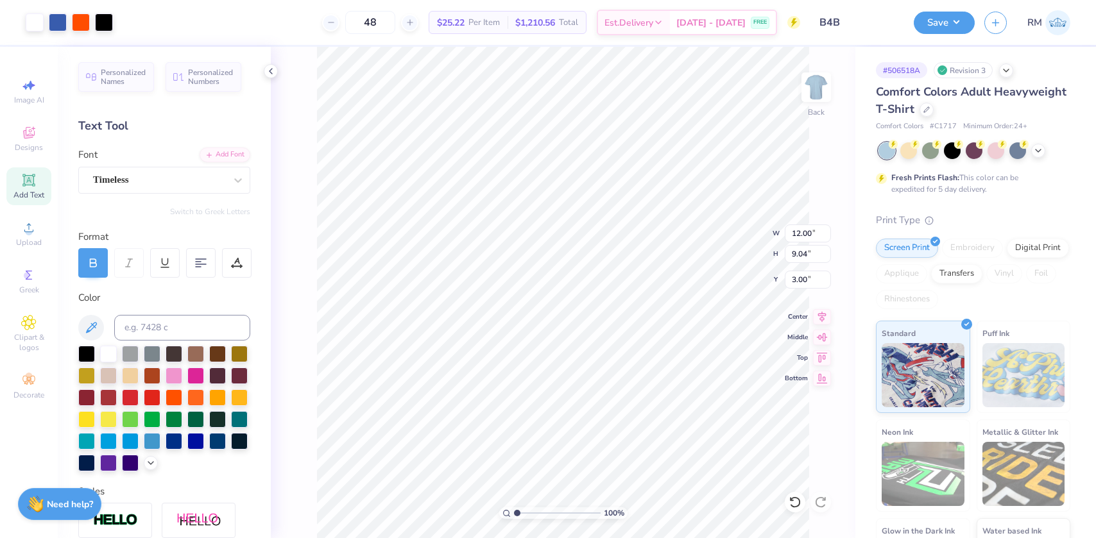
click at [958, 24] on button "Save" at bounding box center [944, 23] width 61 height 22
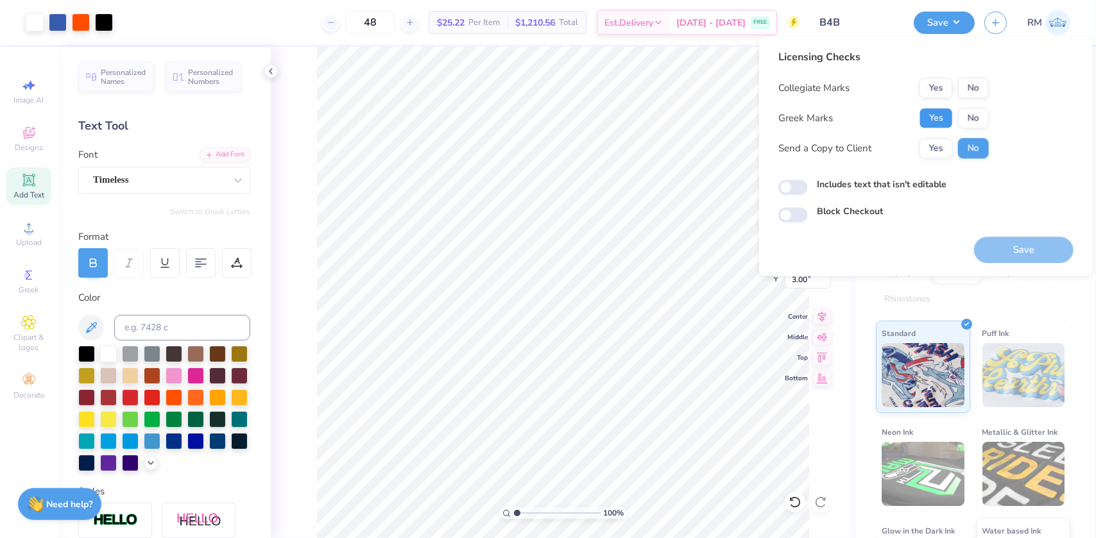
click at [930, 117] on button "Yes" at bounding box center [936, 118] width 33 height 21
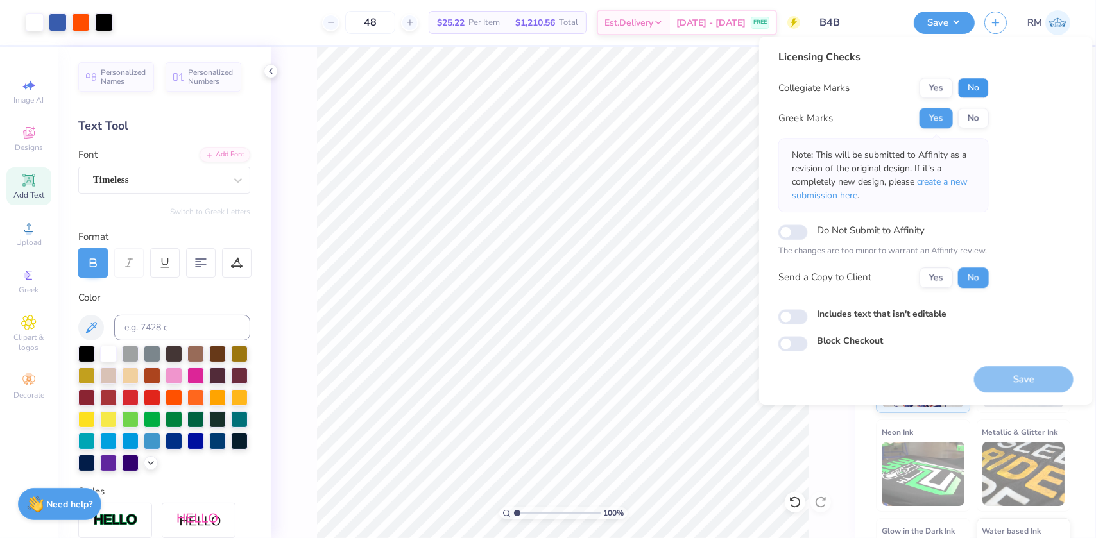
click at [968, 83] on button "No" at bounding box center [973, 88] width 31 height 21
click at [935, 182] on span "create a new submission here" at bounding box center [880, 189] width 176 height 26
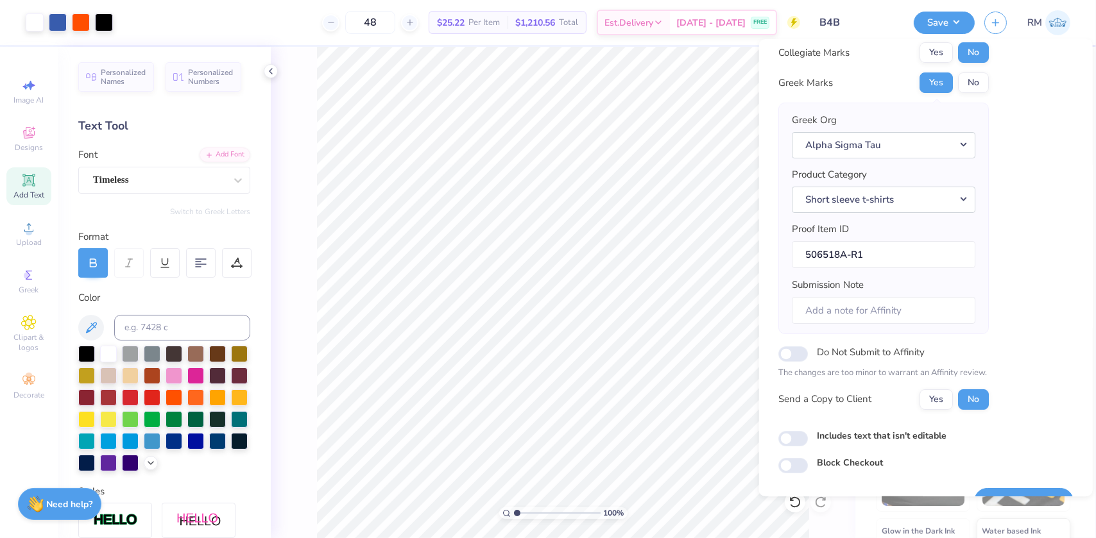
scroll to position [67, 0]
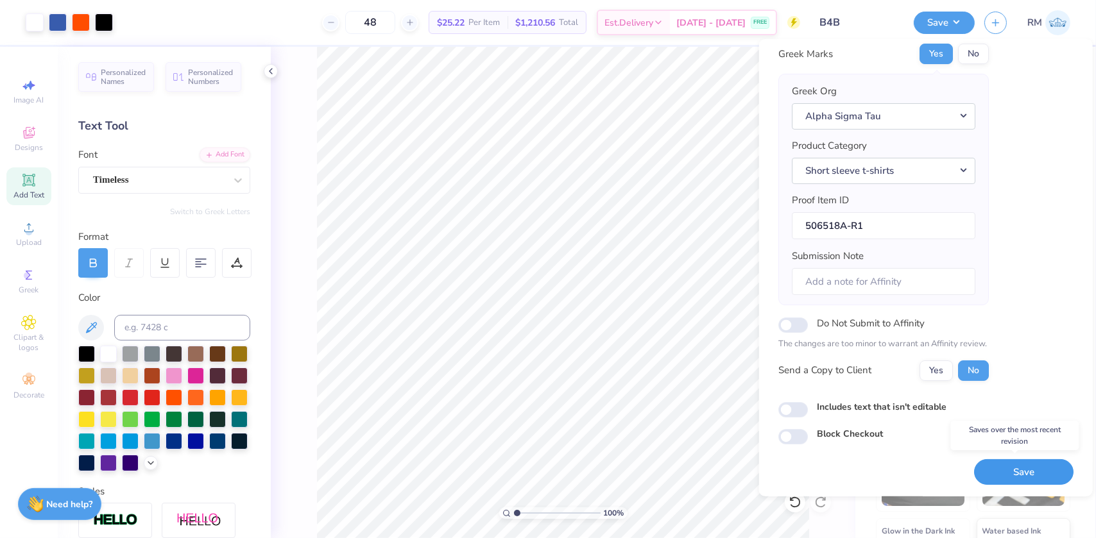
click at [1009, 460] on button "Save" at bounding box center [1023, 472] width 99 height 26
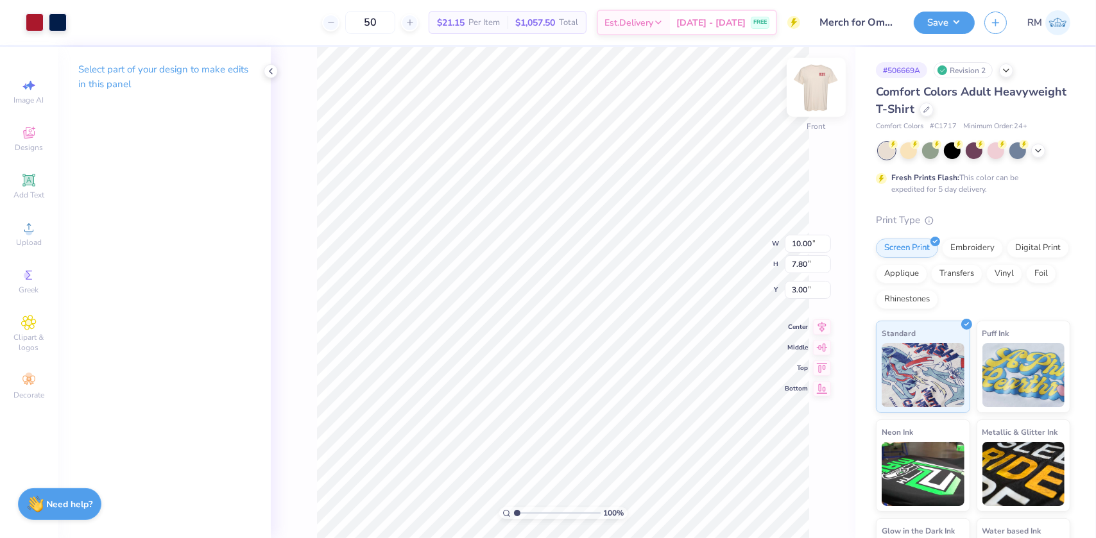
click at [807, 84] on img at bounding box center [816, 87] width 51 height 51
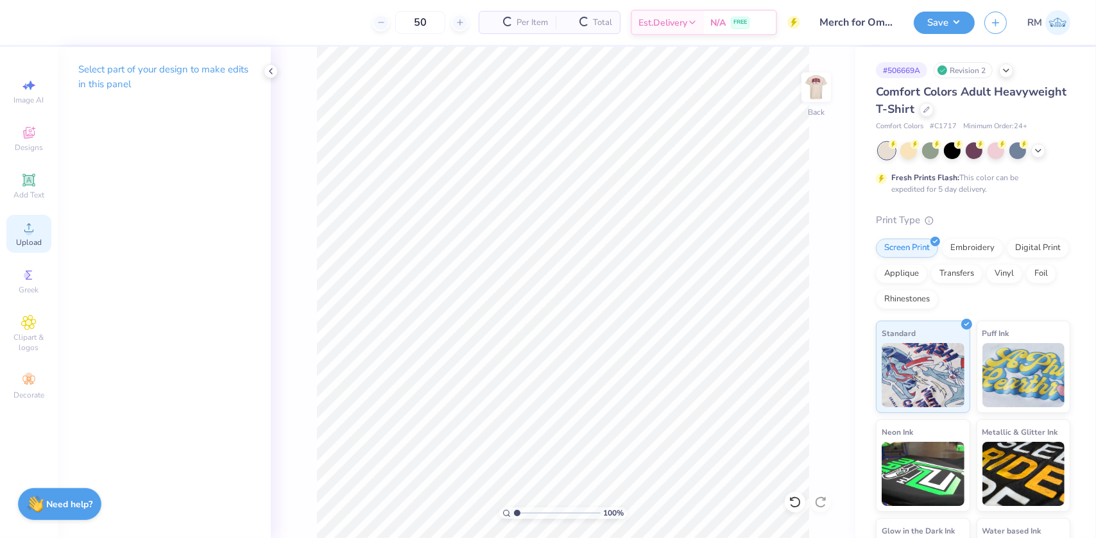
click at [26, 228] on icon at bounding box center [28, 227] width 15 height 15
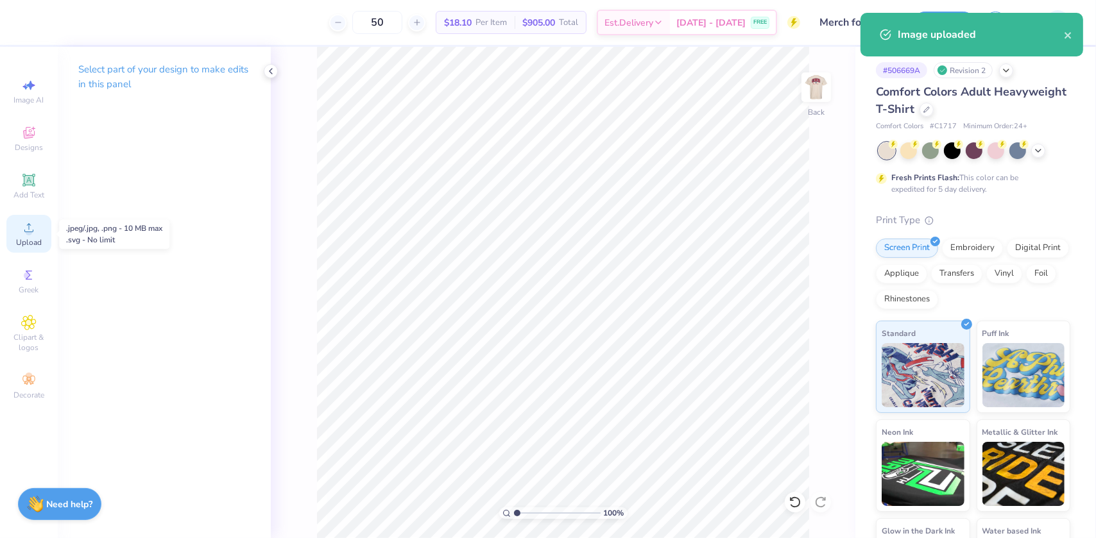
click at [43, 244] on div "Upload" at bounding box center [28, 234] width 45 height 38
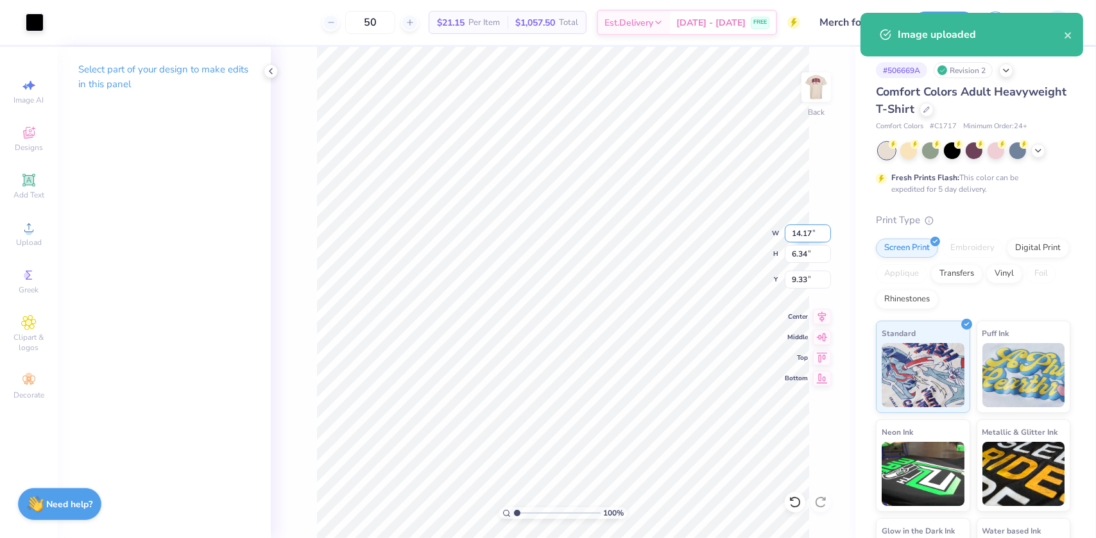
click at [798, 232] on input "14.17" at bounding box center [808, 234] width 46 height 18
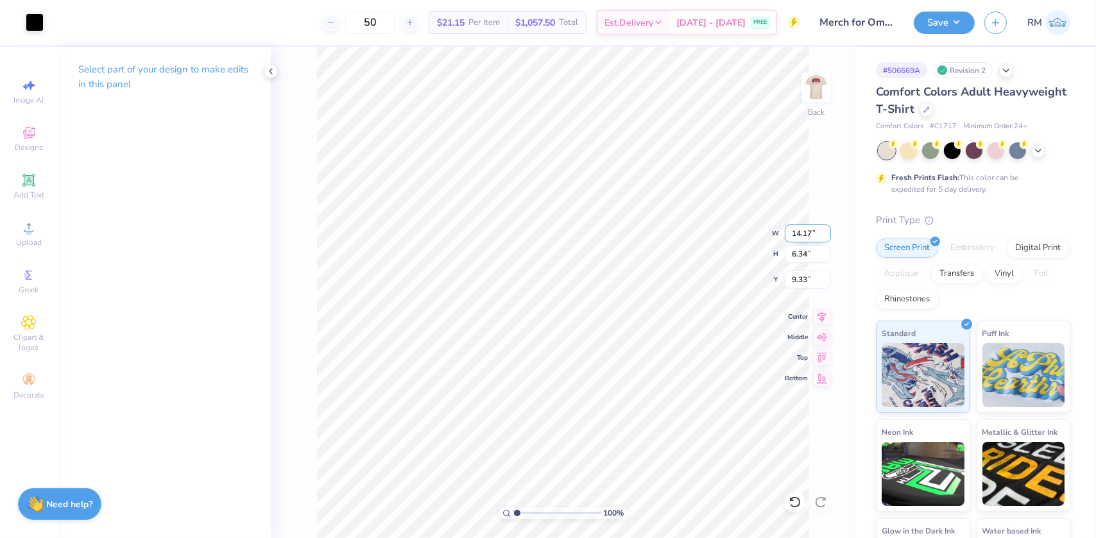
type input "4"
type input "3.40"
type input "1.52"
type input "11.74"
drag, startPoint x: 798, startPoint y: 232, endPoint x: 807, endPoint y: 232, distance: 9.6
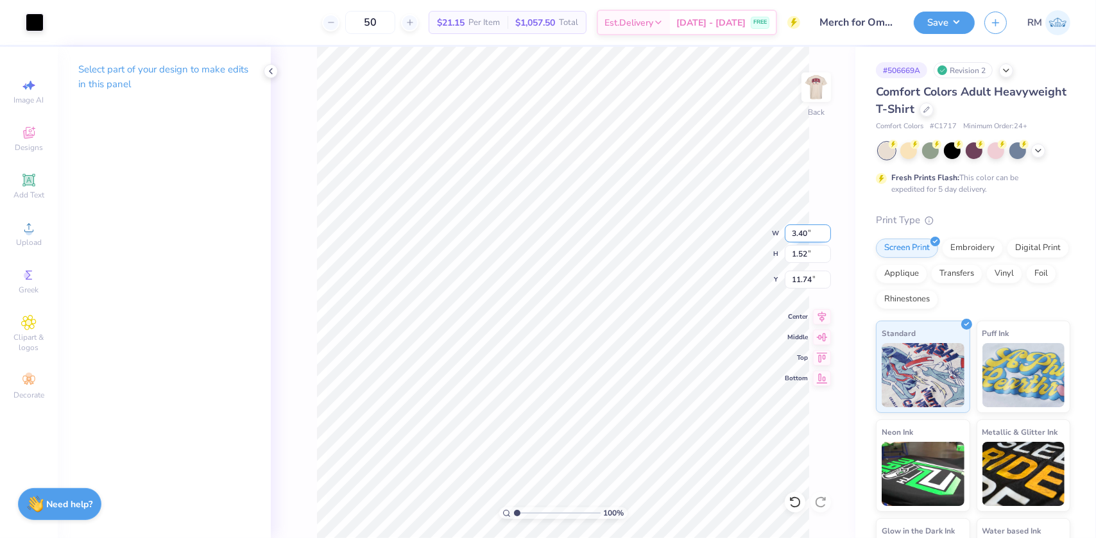
click at [807, 232] on input "3.40" at bounding box center [808, 234] width 46 height 18
type input "3.50"
type input "1.57"
click at [800, 276] on input "11.72" at bounding box center [808, 280] width 46 height 18
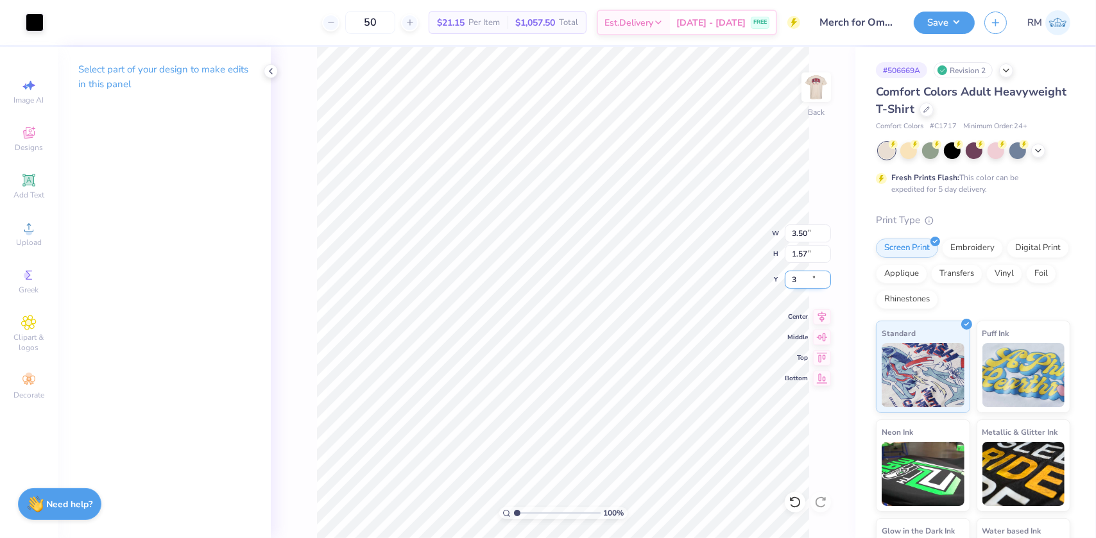
type input "3.00"
click at [812, 98] on img at bounding box center [816, 87] width 51 height 51
click at [811, 90] on img at bounding box center [816, 87] width 51 height 51
click at [45, 30] on div "Art colors 50 $21.15 Per Item $1,057.50 Total Est. Delivery [DATE] - [DATE] FRE…" at bounding box center [548, 22] width 1096 height 45
click at [32, 27] on div at bounding box center [35, 21] width 18 height 18
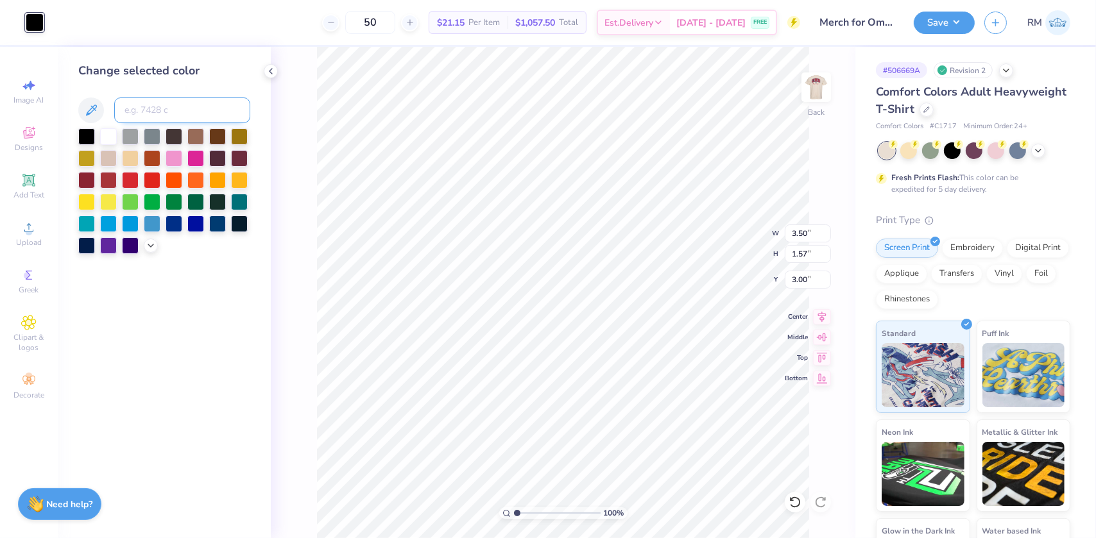
click at [144, 116] on input at bounding box center [182, 111] width 136 height 26
type input "187"
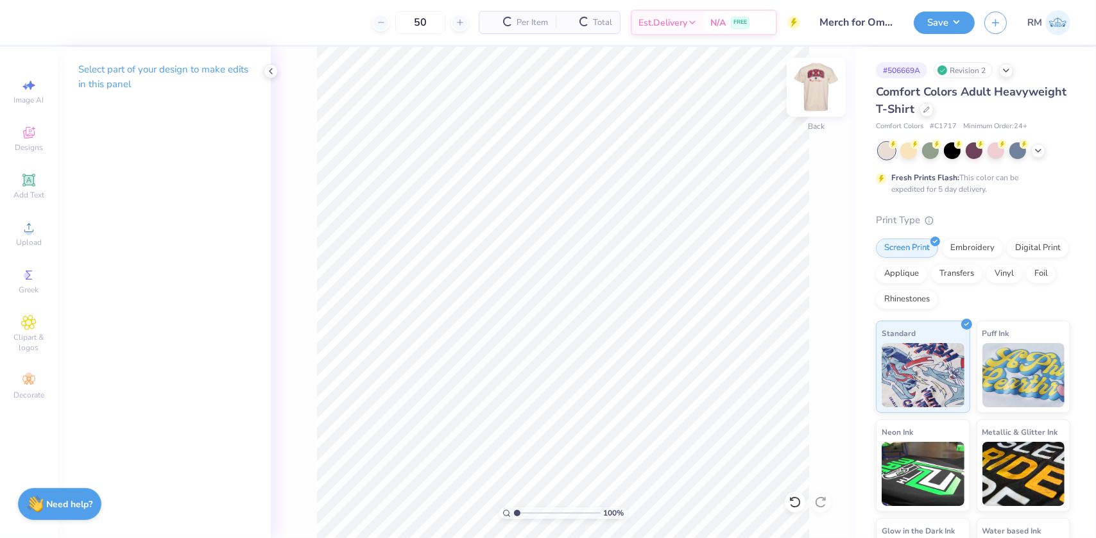
click at [812, 86] on img at bounding box center [816, 87] width 51 height 51
click at [819, 92] on img at bounding box center [816, 87] width 51 height 51
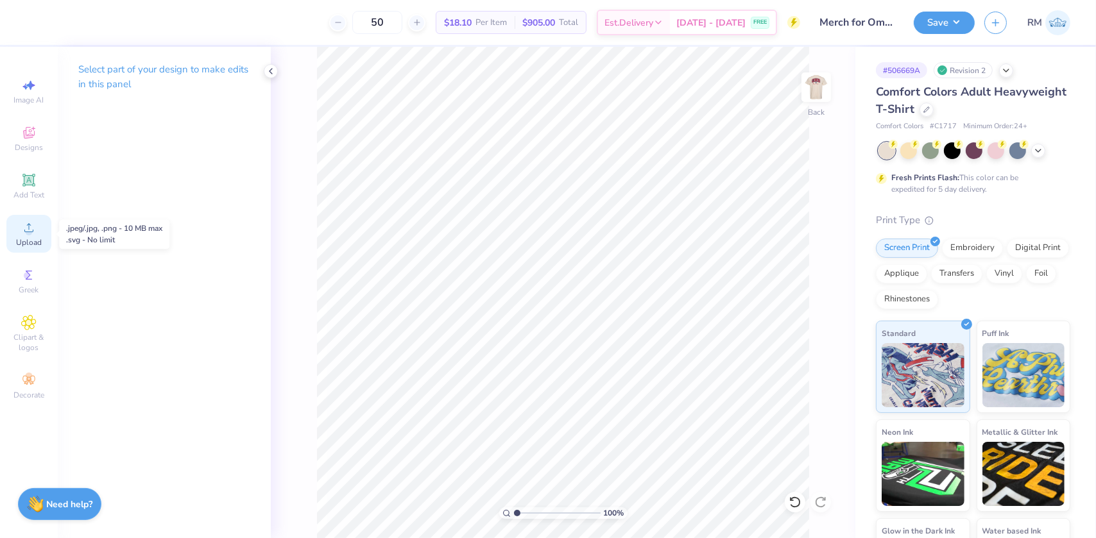
click at [32, 230] on icon at bounding box center [28, 227] width 15 height 15
click at [31, 231] on circle at bounding box center [28, 231] width 7 height 7
click at [30, 241] on span "Upload" at bounding box center [29, 242] width 26 height 10
click at [16, 238] on span "Upload" at bounding box center [29, 242] width 26 height 10
click at [30, 232] on circle at bounding box center [28, 231] width 7 height 7
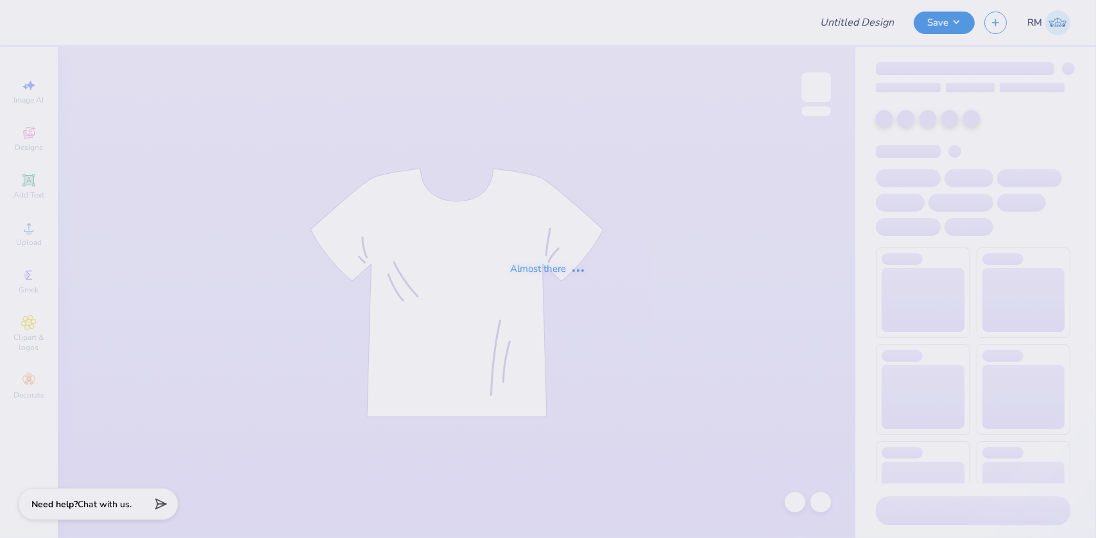
type input "Merch for Omega Chi Sigma"
type input "50"
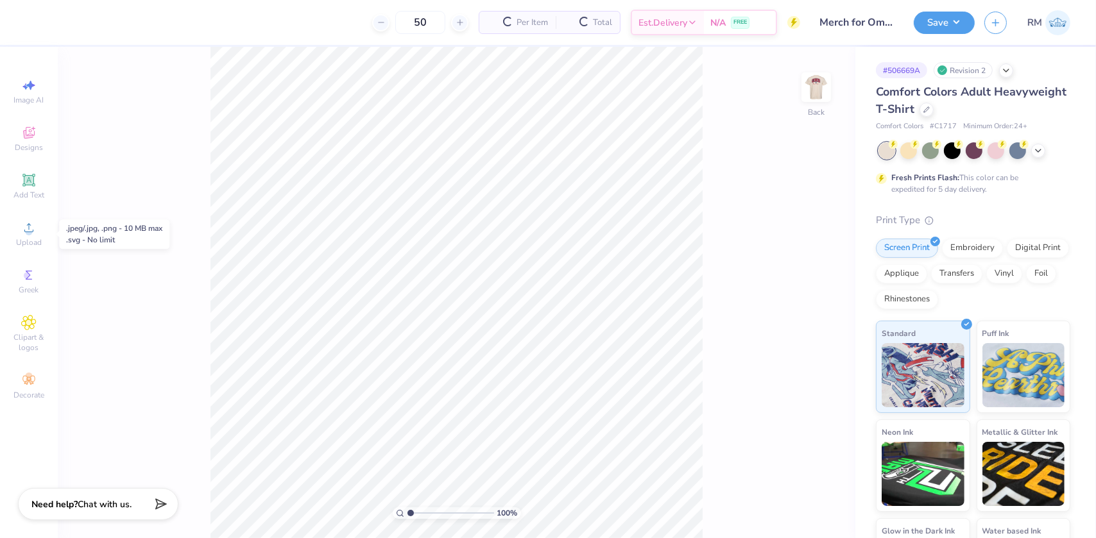
click at [32, 230] on icon at bounding box center [28, 227] width 15 height 15
click at [22, 237] on div "Upload" at bounding box center [28, 234] width 45 height 38
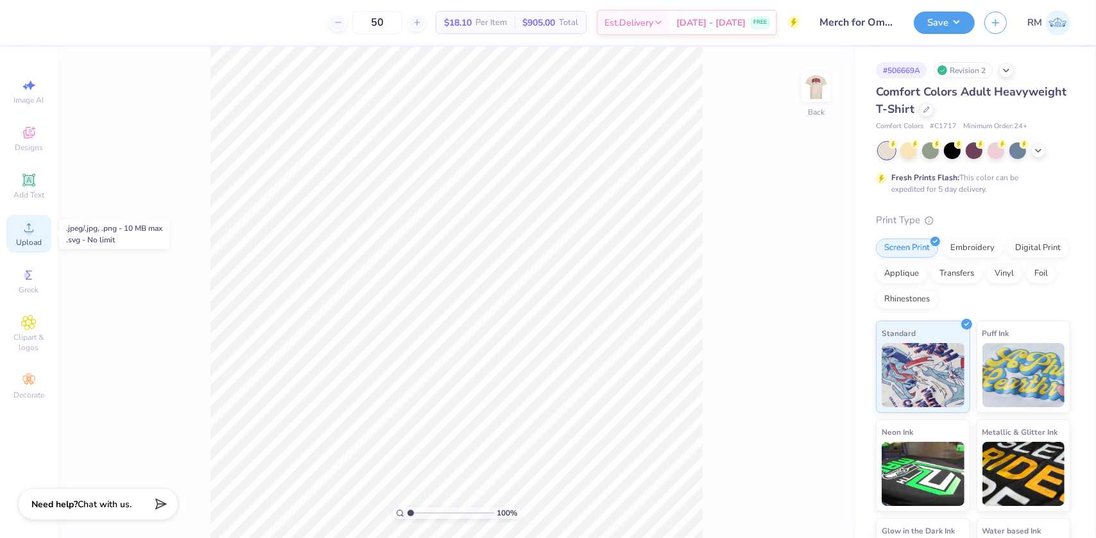
click at [24, 232] on icon at bounding box center [28, 227] width 15 height 15
click at [28, 218] on div "Upload" at bounding box center [28, 234] width 45 height 38
copy span "Upload"
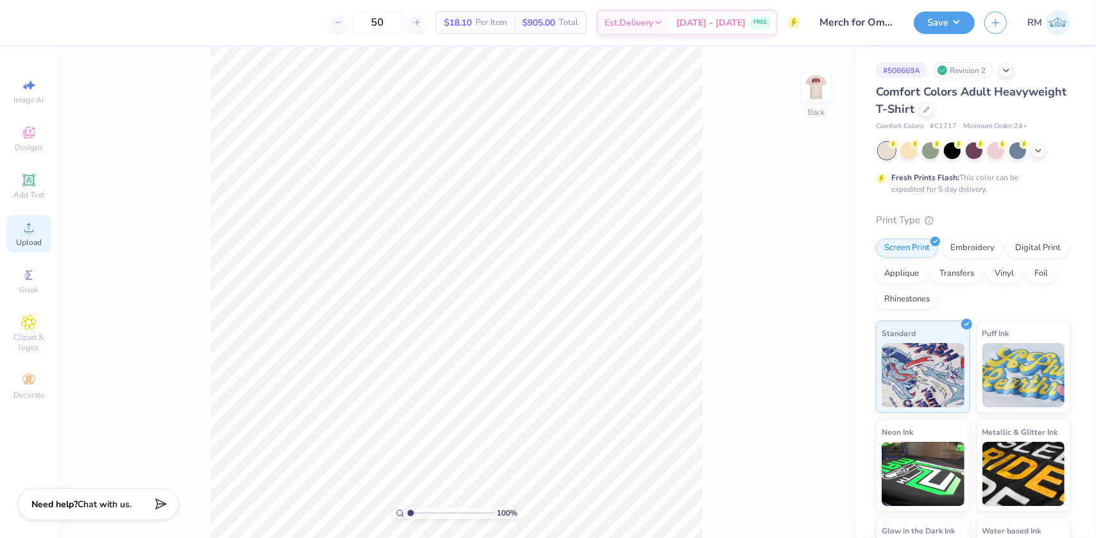
click at [31, 231] on circle at bounding box center [28, 231] width 7 height 7
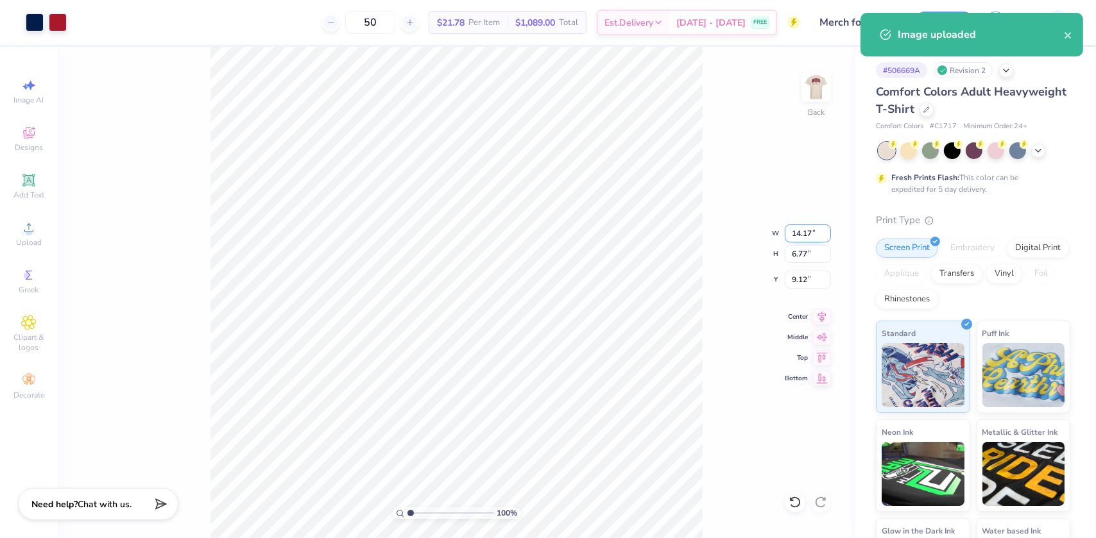
click at [798, 233] on input "14.17" at bounding box center [808, 234] width 46 height 18
type input "3.00"
type input "1.43"
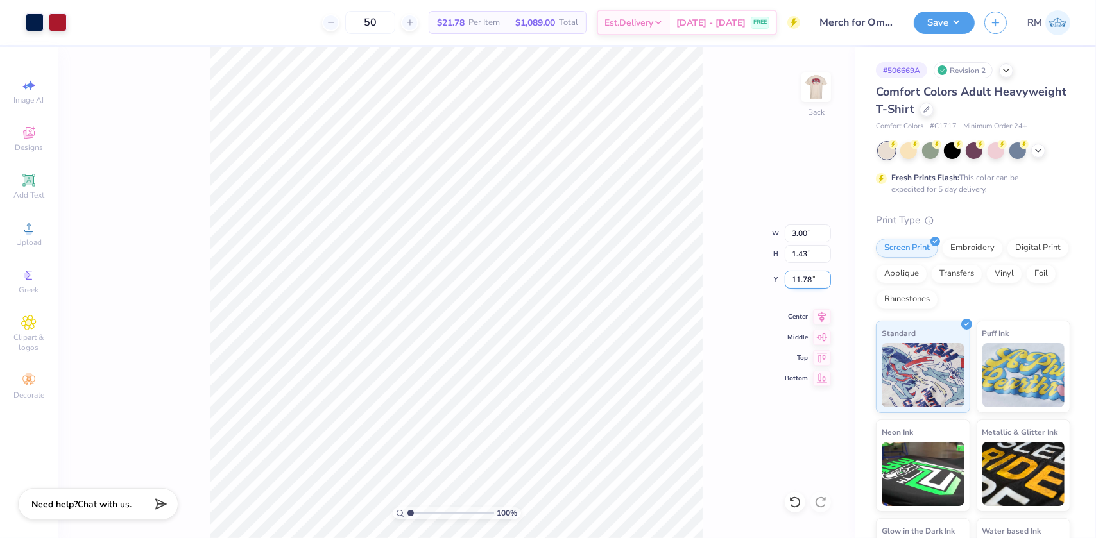
click at [807, 277] on input "11.78" at bounding box center [808, 280] width 46 height 18
click at [807, 277] on input "23.07" at bounding box center [808, 280] width 46 height 18
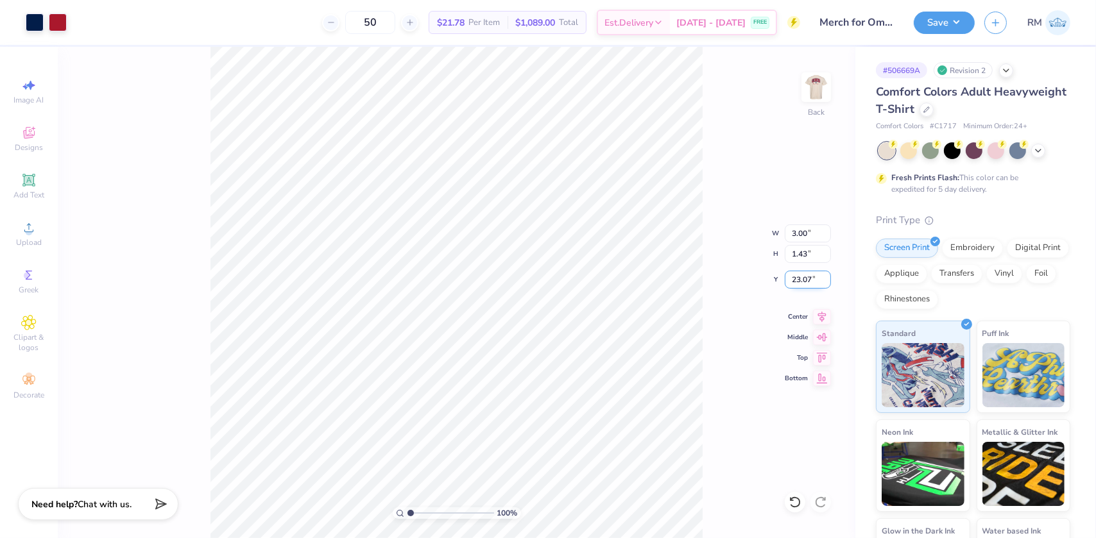
click at [807, 277] on input "23.07" at bounding box center [808, 280] width 46 height 18
type input "3.00"
click at [802, 232] on input "3.00" at bounding box center [808, 234] width 46 height 18
type input "3.50"
type input "1.67"
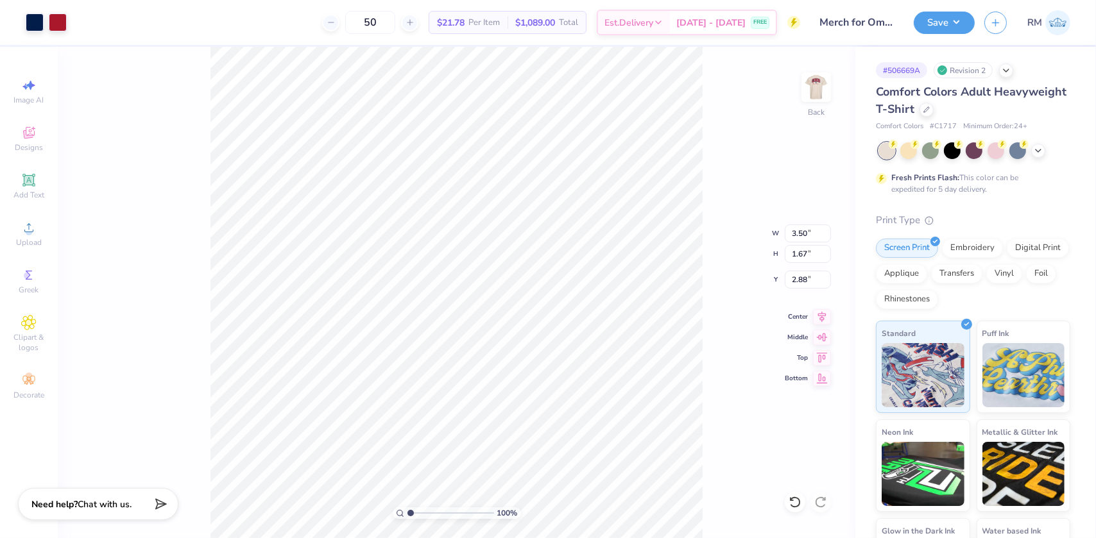
type input "3.00"
click at [814, 88] on img at bounding box center [816, 87] width 51 height 51
click at [810, 89] on img at bounding box center [816, 87] width 51 height 51
click at [950, 23] on button "Save" at bounding box center [944, 21] width 61 height 22
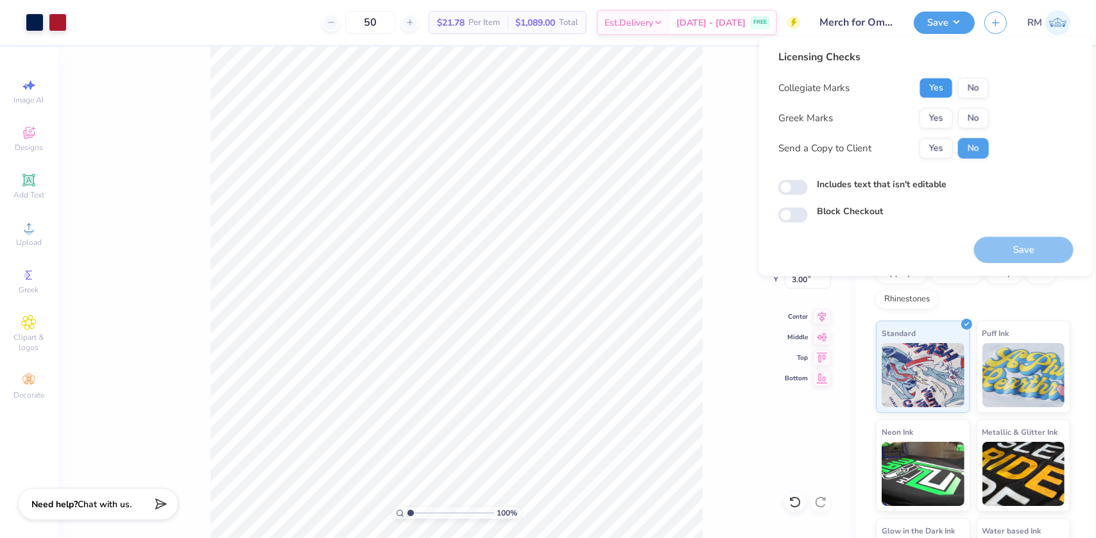
click at [943, 92] on button "Yes" at bounding box center [936, 88] width 33 height 21
click at [969, 118] on button "No" at bounding box center [973, 118] width 31 height 21
click at [940, 119] on button "Yes" at bounding box center [936, 118] width 33 height 21
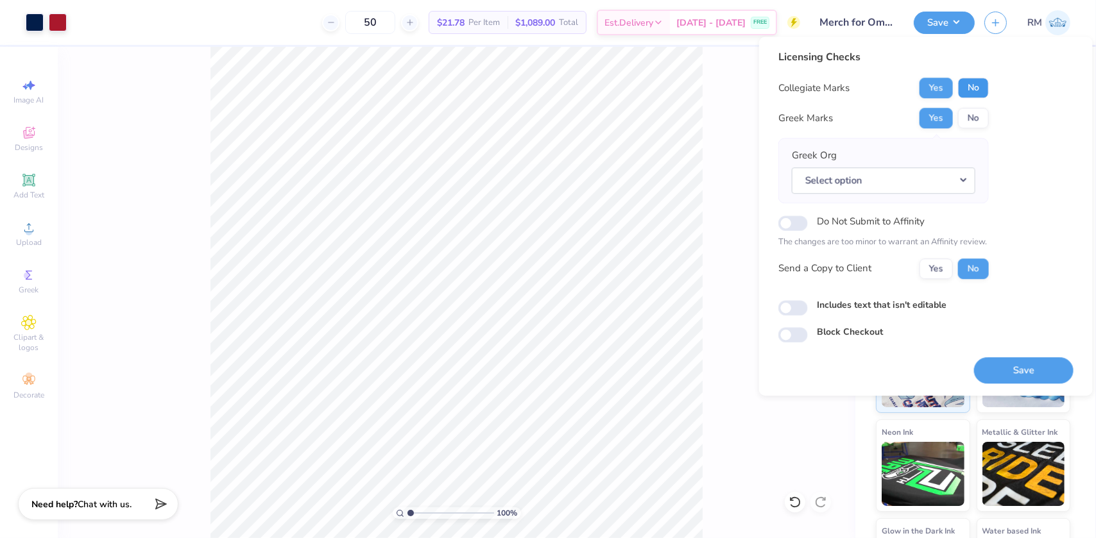
click at [965, 90] on button "No" at bounding box center [973, 88] width 31 height 21
click at [933, 187] on button "Select option" at bounding box center [884, 180] width 184 height 26
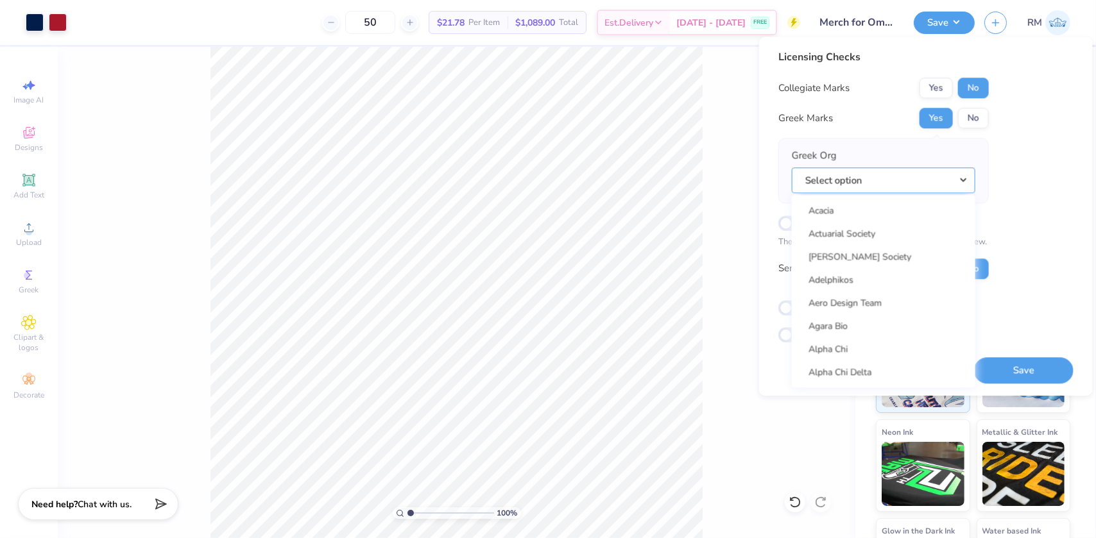
click at [933, 187] on button "Select option" at bounding box center [884, 180] width 184 height 26
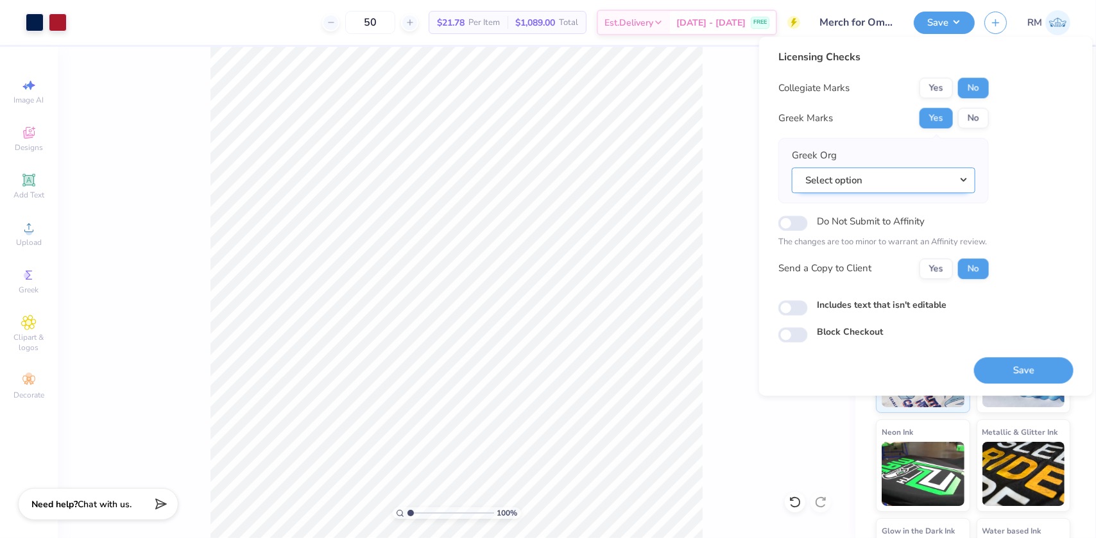
click at [872, 190] on button "Select option" at bounding box center [884, 180] width 184 height 26
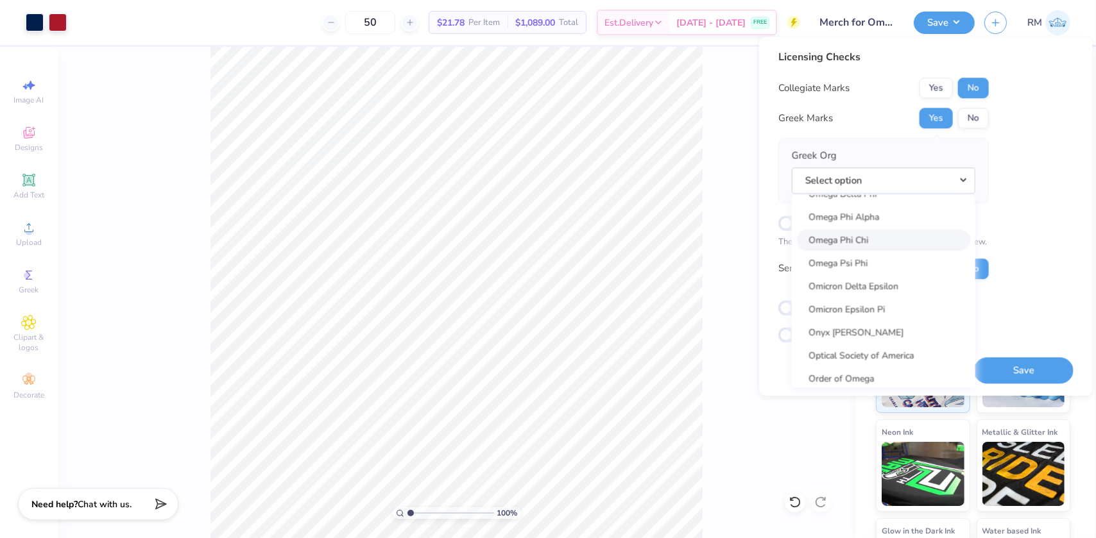
scroll to position [6183, 0]
click at [1004, 128] on div "Licensing Checks Collegiate Marks Yes No Greek Marks Yes No Greek Org Select op…" at bounding box center [925, 195] width 295 height 293
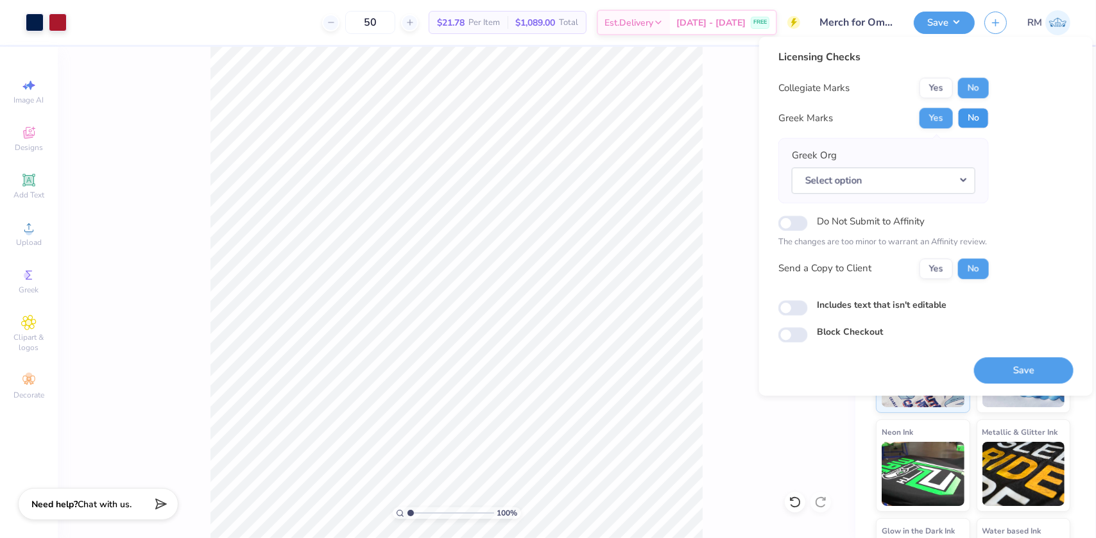
click at [979, 121] on button "No" at bounding box center [973, 118] width 31 height 21
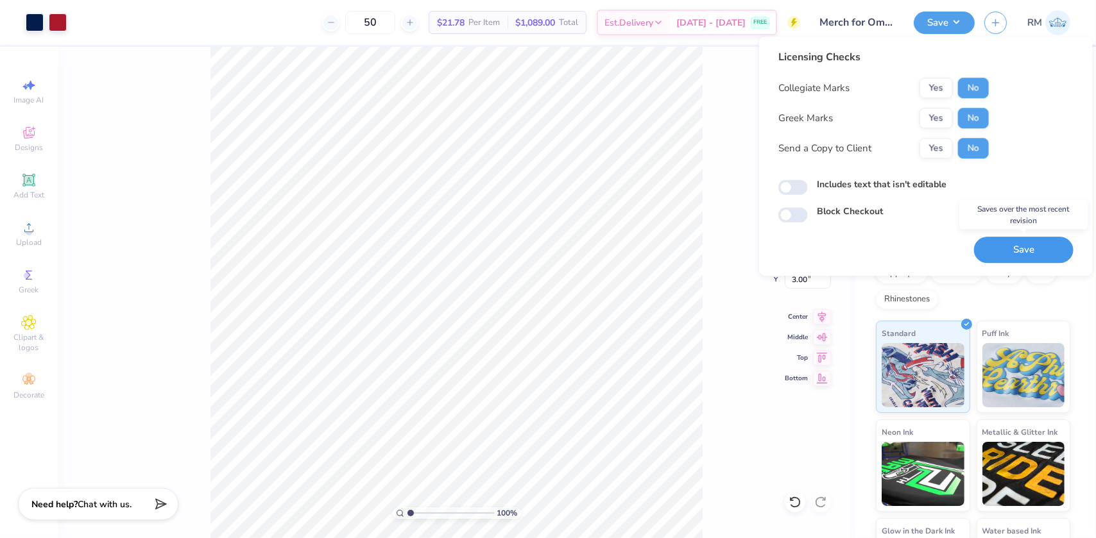
click at [1014, 247] on button "Save" at bounding box center [1023, 250] width 99 height 26
